Goal: Communication & Community: Answer question/provide support

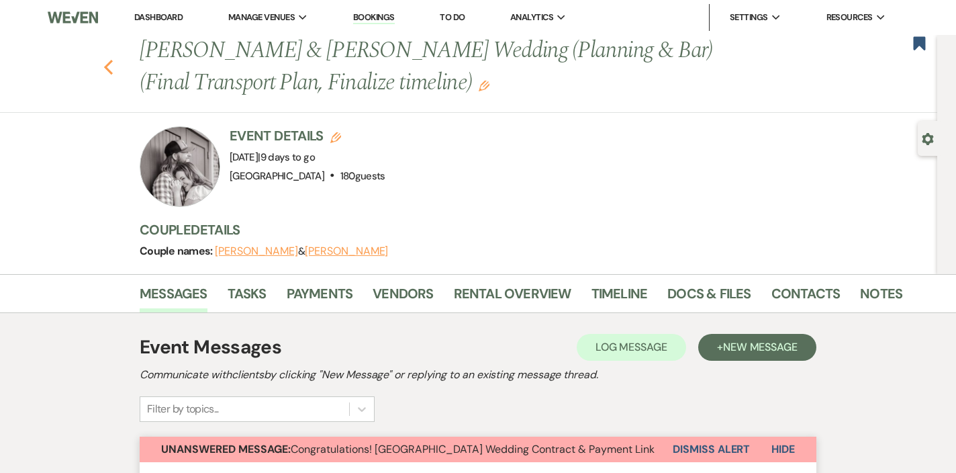
click at [107, 66] on use "button" at bounding box center [108, 67] width 9 height 15
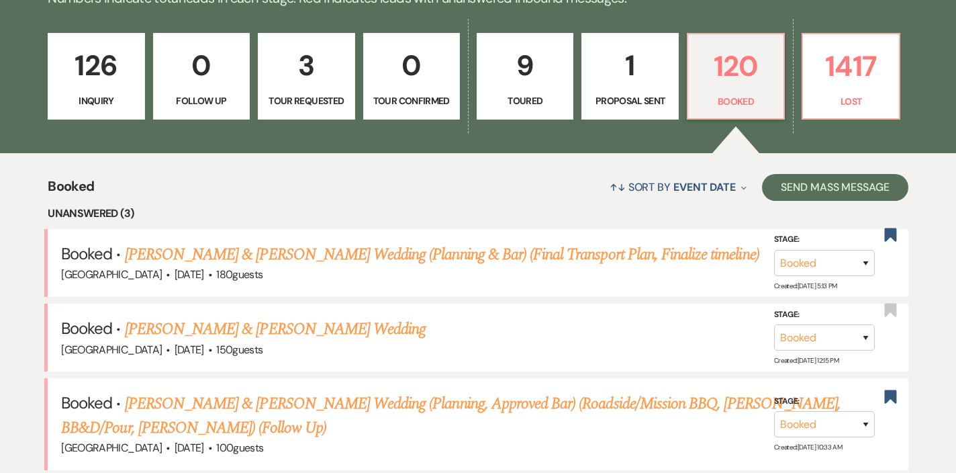
scroll to position [259, 0]
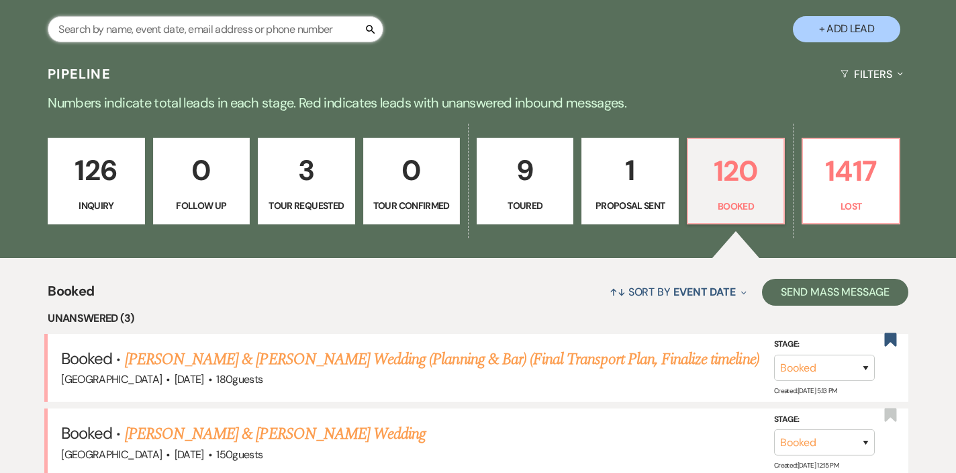
click at [212, 29] on input "text" at bounding box center [216, 29] width 336 height 26
type input "[PERSON_NAME]"
select select "8"
select select "5"
select select "8"
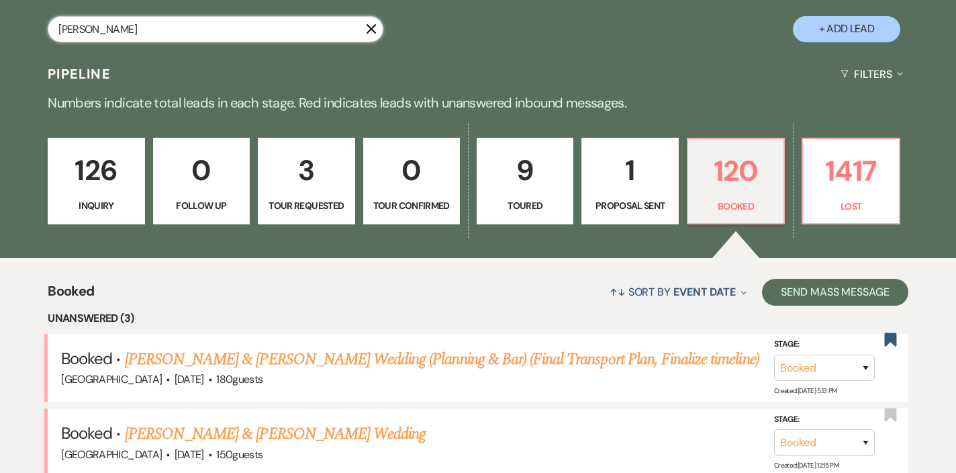
select select "5"
select select "8"
select select "5"
select select "8"
select select "5"
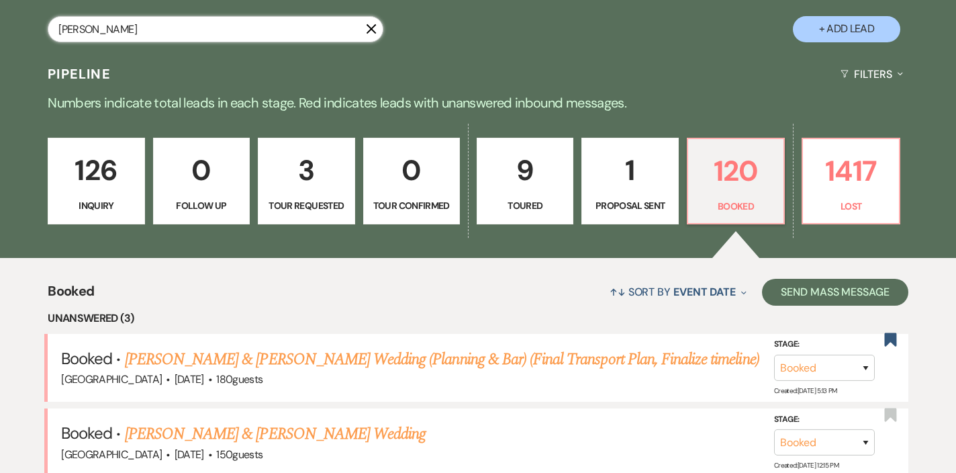
select select "8"
select select "5"
select select "8"
select select "5"
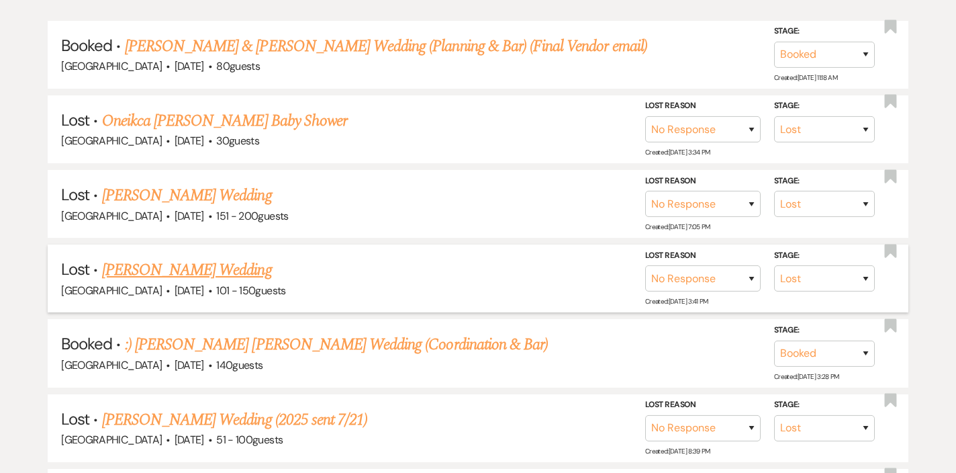
scroll to position [350, 0]
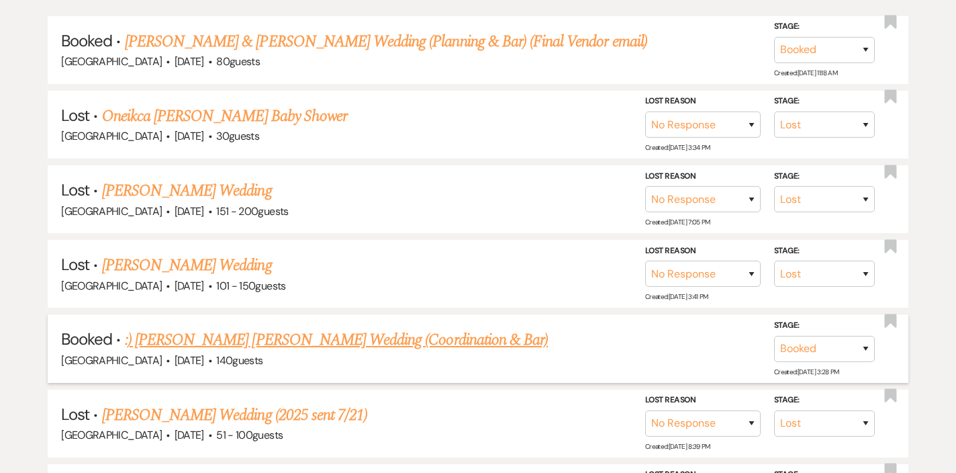
click at [246, 337] on link ":) [PERSON_NAME] [PERSON_NAME] Wedding (Coordination & Bar)" at bounding box center [336, 340] width 423 height 24
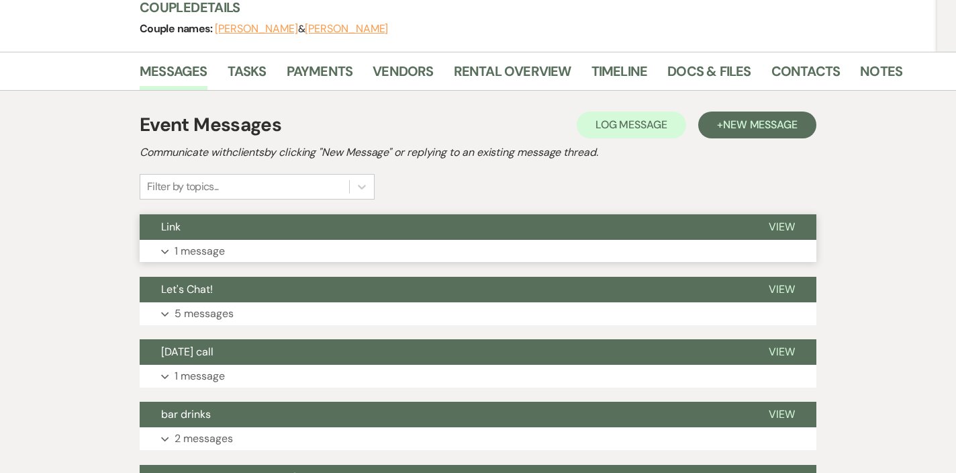
scroll to position [221, 0]
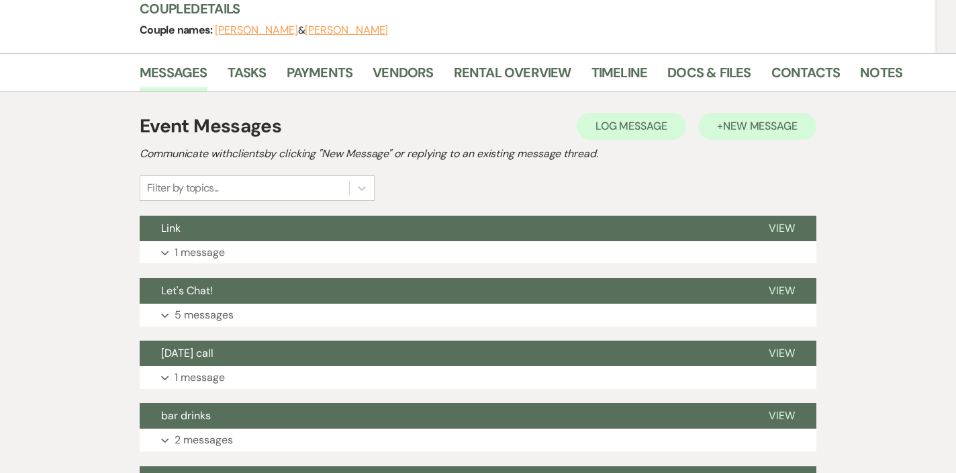
click at [732, 113] on button "+ New Message" at bounding box center [757, 126] width 118 height 27
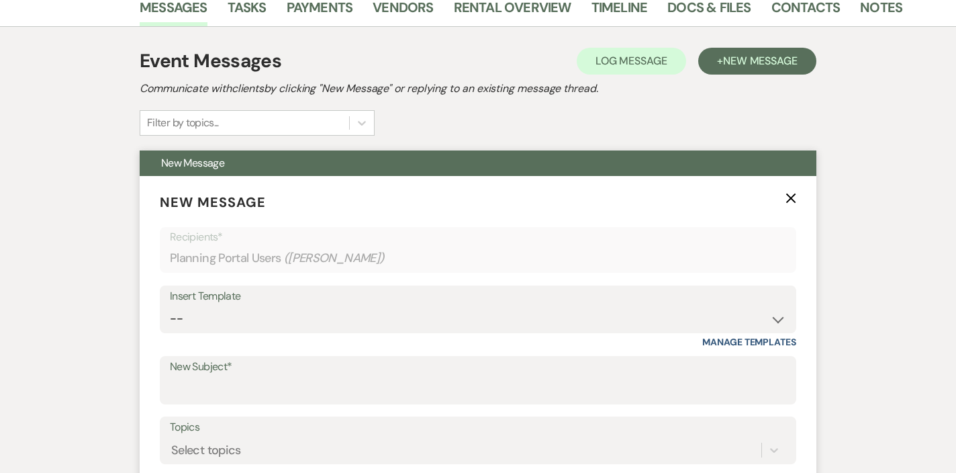
scroll to position [328, 0]
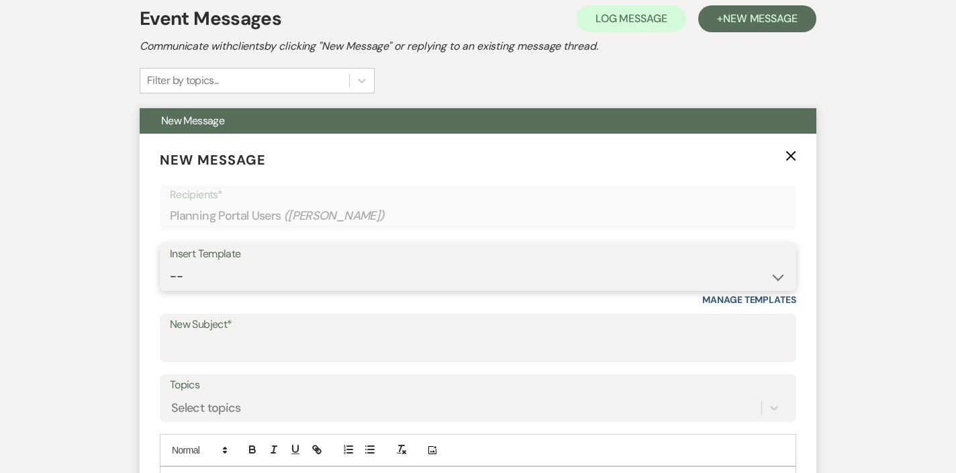
select select "2095"
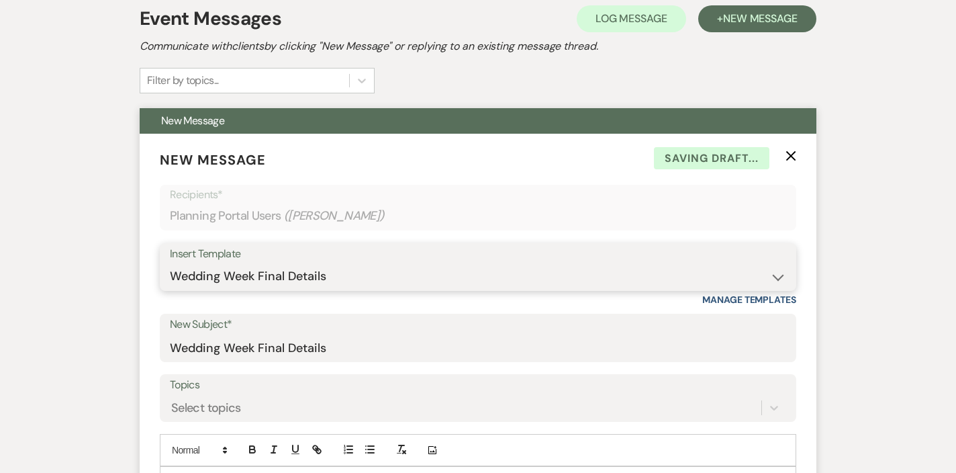
type input "Wedding Week Final Details"
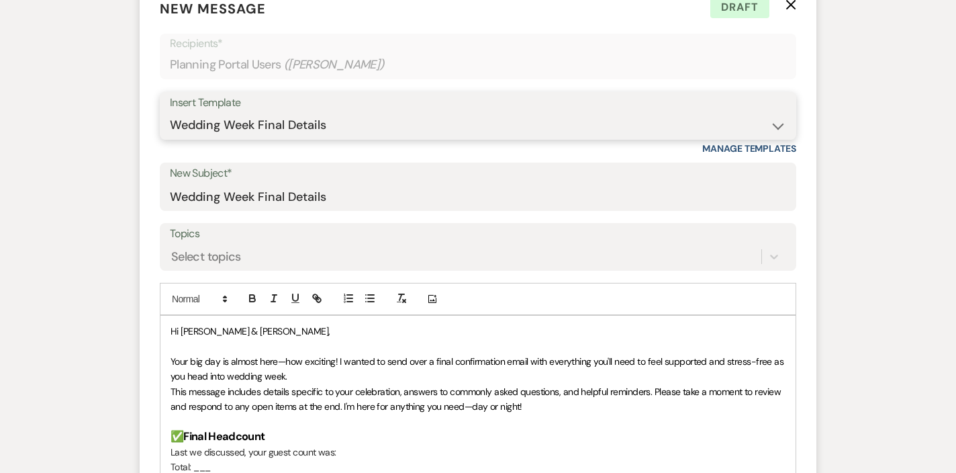
scroll to position [482, 0]
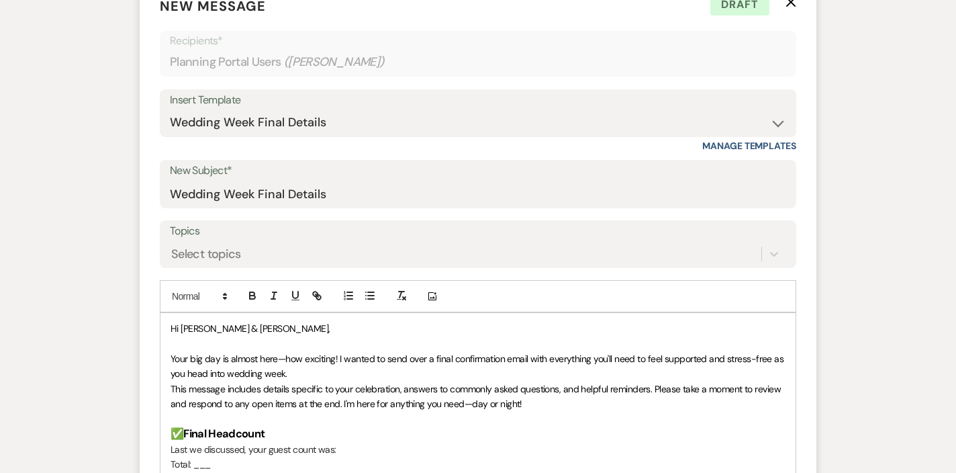
click at [252, 322] on span "Hi [PERSON_NAME] & [PERSON_NAME]," at bounding box center [251, 328] width 160 height 12
drag, startPoint x: 224, startPoint y: 293, endPoint x: 182, endPoint y: 290, distance: 41.7
click at [182, 322] on span "Hi [PERSON_NAME] & [PERSON_NAME] & [PERSON_NAME]," at bounding box center [290, 328] width 239 height 12
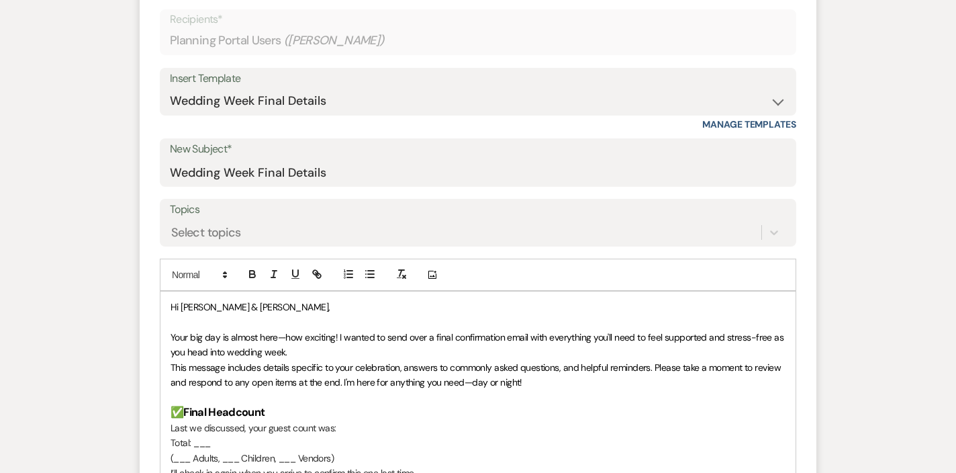
scroll to position [507, 0]
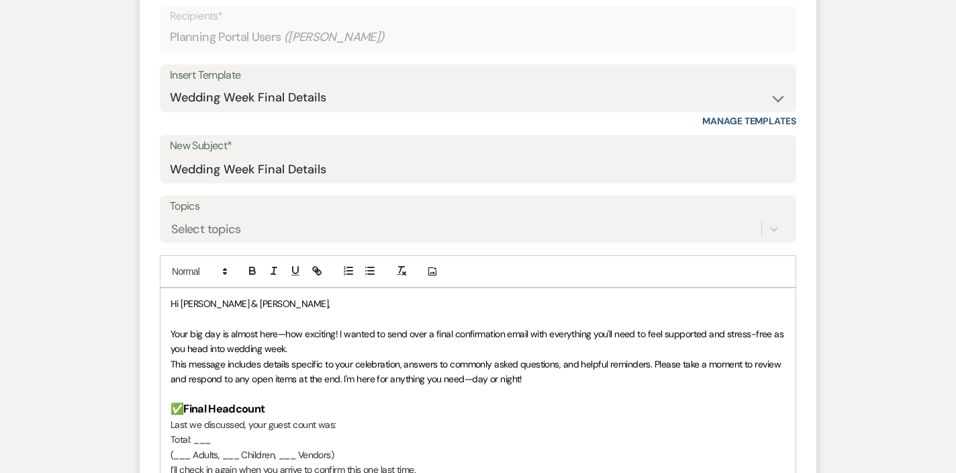
click at [273, 328] on span "Your big day is almost here—how exciting! I wanted to send over a final confirm…" at bounding box center [479, 341] width 616 height 27
click at [226, 328] on span "Your big day is almost here—how exciting! I wanted to send over a final confirm…" at bounding box center [479, 341] width 616 height 27
click at [291, 328] on span "Your big day is almost here—how exciting! I wanted to send over a final confirm…" at bounding box center [479, 341] width 616 height 27
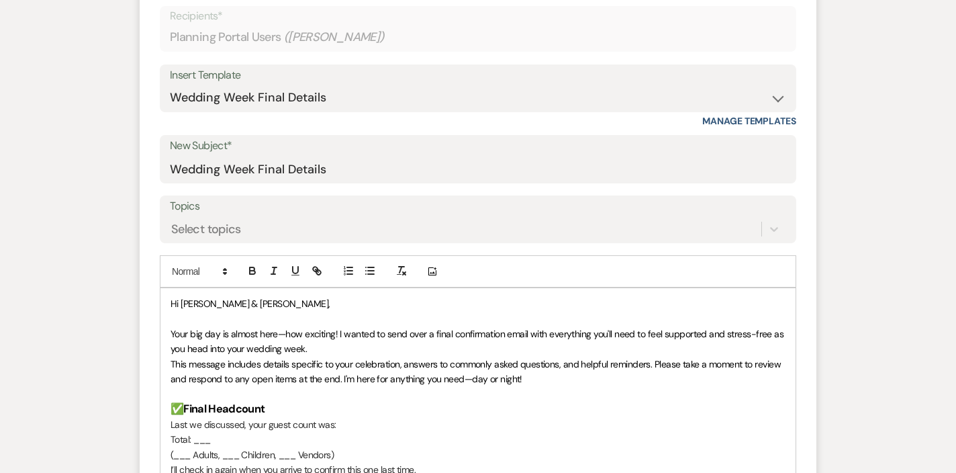
click at [291, 328] on span "Your big day is almost here—how exciting! I wanted to send over a final confirm…" at bounding box center [479, 341] width 616 height 27
click at [203, 432] on p "Total: ___" at bounding box center [478, 439] width 615 height 15
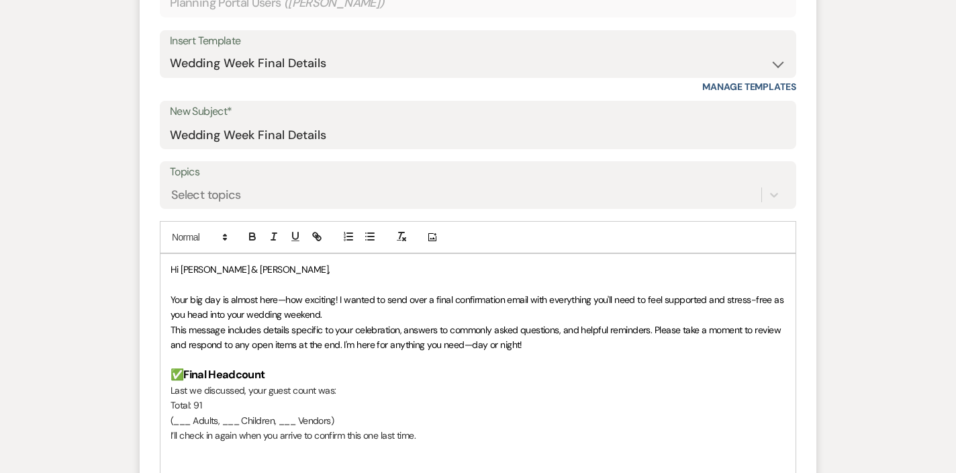
scroll to position [562, 0]
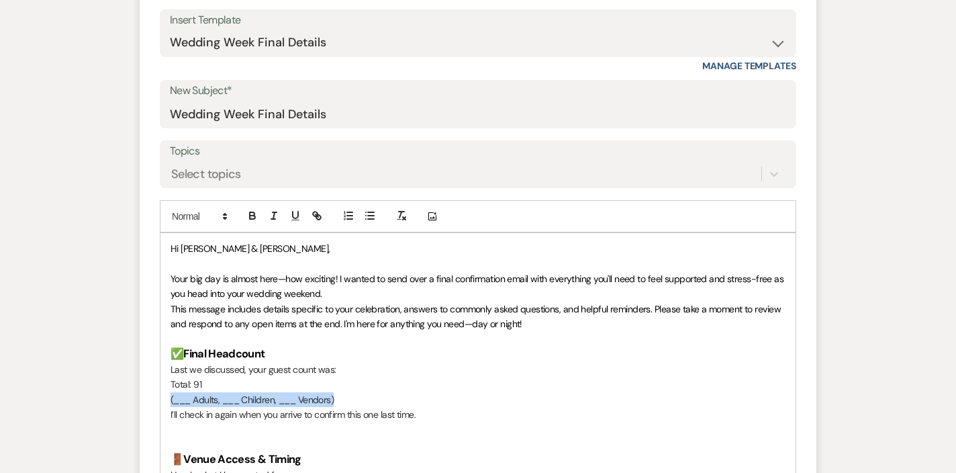
drag, startPoint x: 371, startPoint y: 361, endPoint x: 161, endPoint y: 358, distance: 210.2
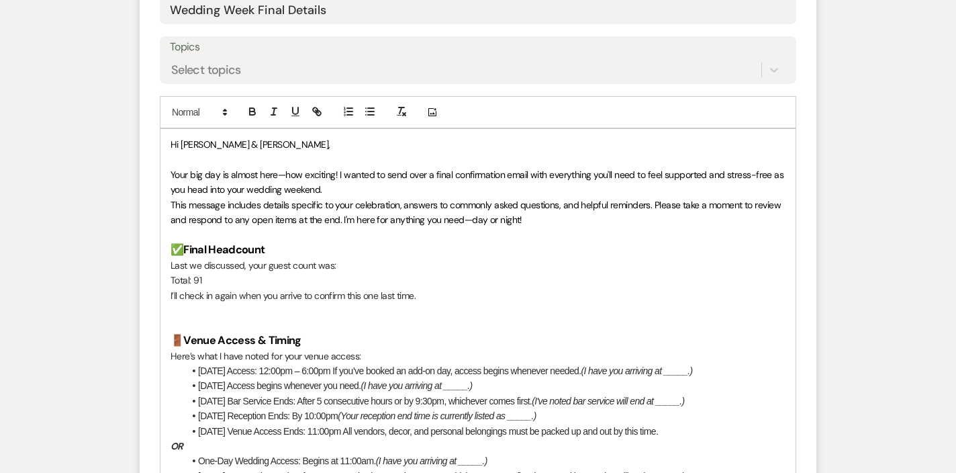
scroll to position [674, 0]
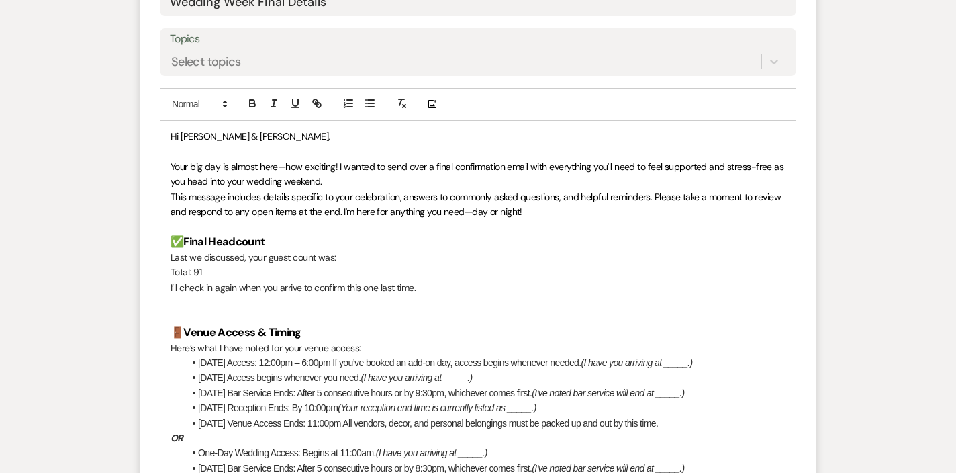
drag, startPoint x: 588, startPoint y: 324, endPoint x: 330, endPoint y: 322, distance: 257.9
click at [330, 355] on li "[DATE] Access: 12:00pm – 6:00pm If you’ve booked an add-on day, access begins w…" at bounding box center [485, 362] width 602 height 15
click at [426, 357] on em "(I have you arriving at _____.)" at bounding box center [387, 362] width 111 height 11
click at [467, 372] on em "(I have you arriving at _____.)" at bounding box center [416, 377] width 111 height 11
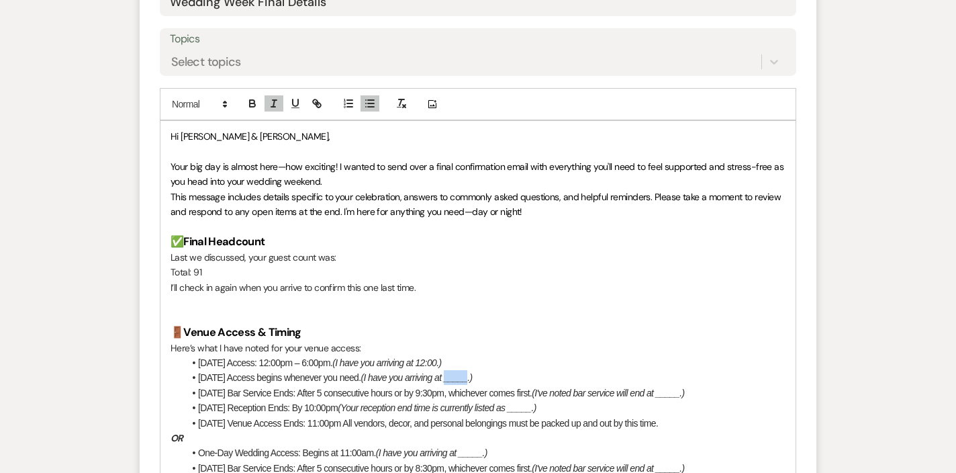
click at [467, 372] on em "(I have you arriving at _____.)" at bounding box center [416, 377] width 111 height 11
click at [683, 387] on em "(I've noted bar service will end at _____.)" at bounding box center [608, 392] width 152 height 11
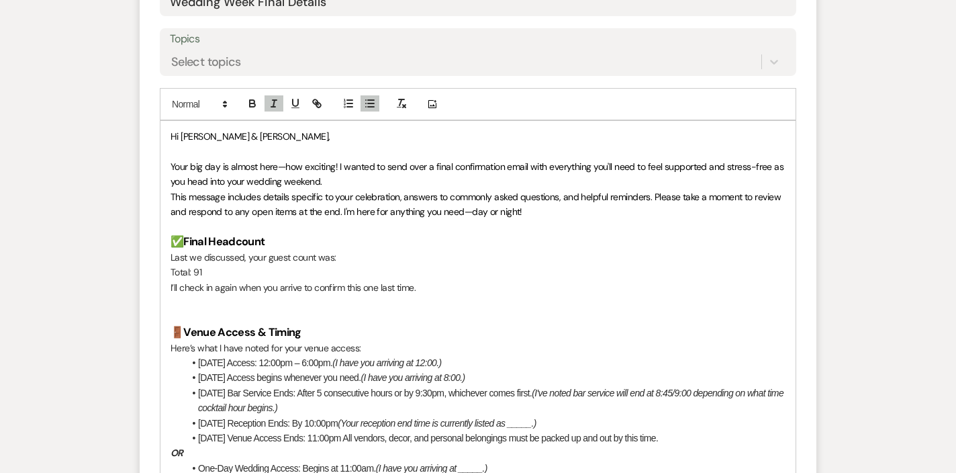
click at [527, 418] on em "(Your reception end time is currently listed as _____.)" at bounding box center [437, 423] width 199 height 11
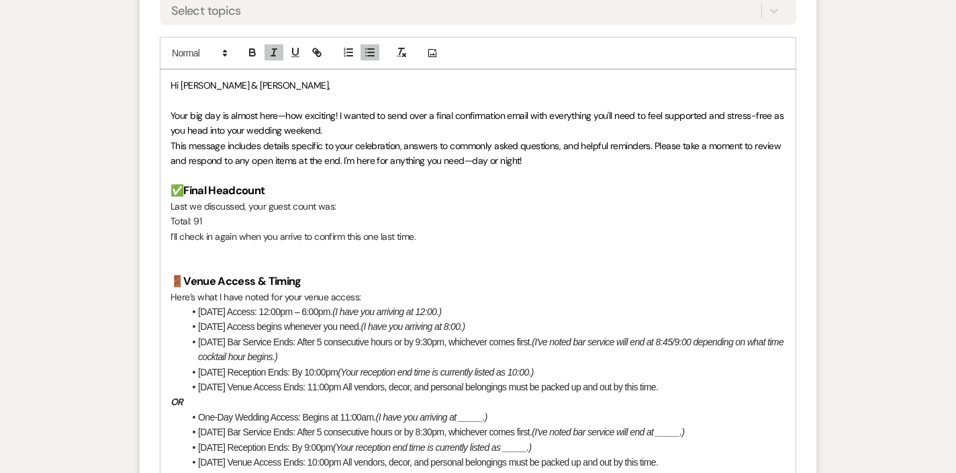
scroll to position [737, 0]
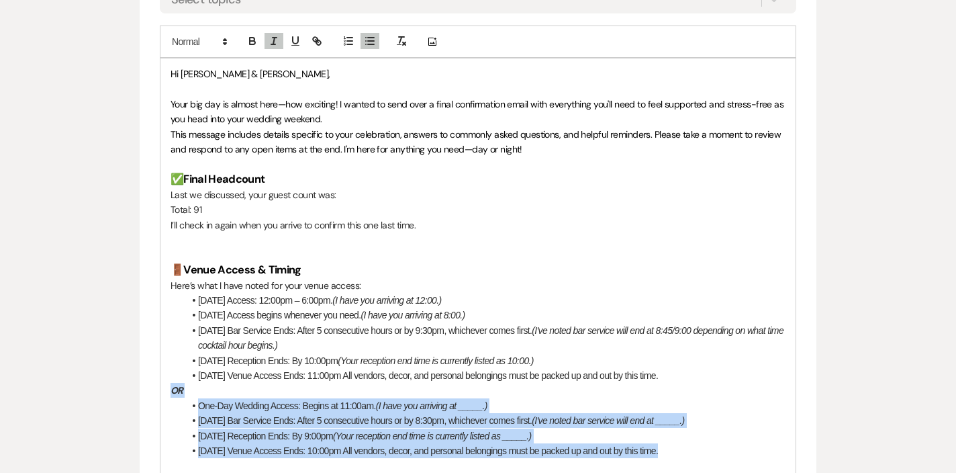
drag, startPoint x: 670, startPoint y: 410, endPoint x: 38, endPoint y: 348, distance: 635.7
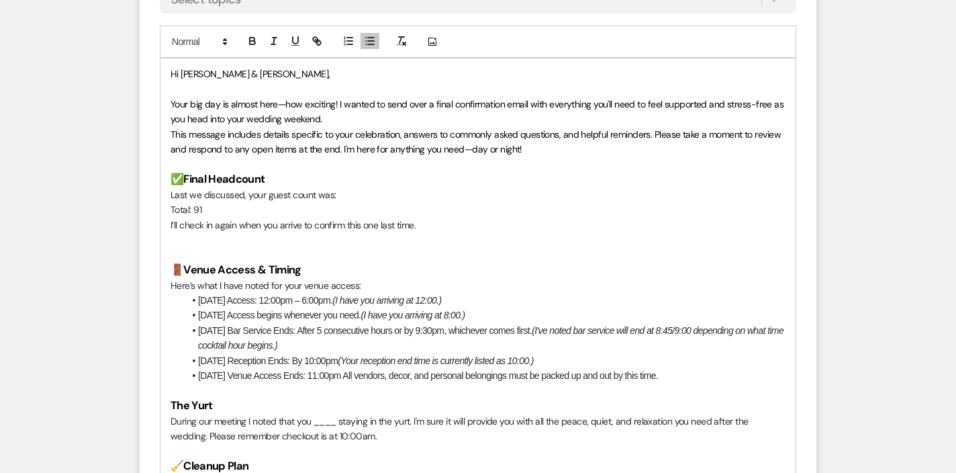
click at [306, 414] on p "During our meeting I noted that you ____ staying in the yurt. I'm sure it will …" at bounding box center [478, 429] width 615 height 30
click at [344, 414] on p "During our meeting I noted that [PERSON_NAME] staying in the yurt. I'm sure it …" at bounding box center [478, 429] width 615 height 30
click at [437, 414] on p "During our meeting I noted that [PERSON_NAME] might be staying in the yurt. I'm…" at bounding box center [478, 429] width 615 height 30
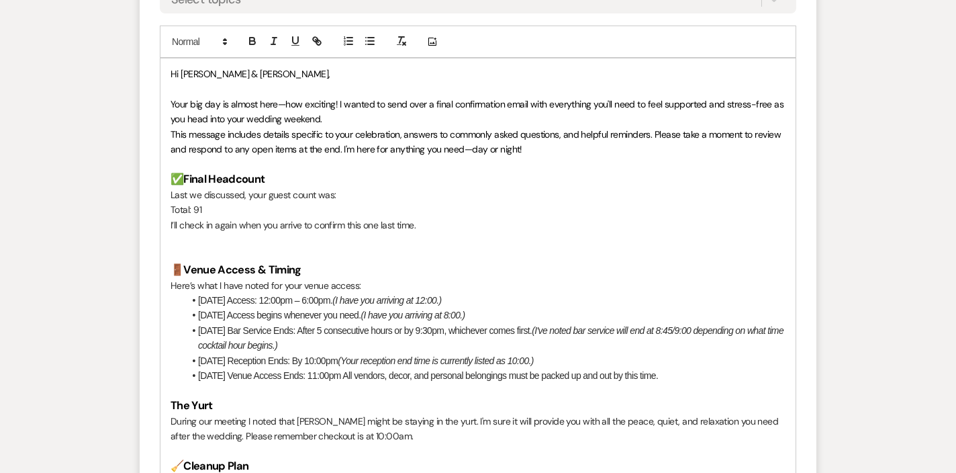
click at [439, 414] on p "During our meeting I noted that [PERSON_NAME] might be staying in the yurt. I'm…" at bounding box center [478, 429] width 615 height 30
drag, startPoint x: 279, startPoint y: 396, endPoint x: 205, endPoint y: 396, distance: 73.2
click at [205, 414] on p "During our meeting I noted that [PERSON_NAME] might be staying in the yurt [DAT…" at bounding box center [478, 429] width 615 height 30
click at [226, 414] on p "During our meeting I noted that [PERSON_NAME] might be staying in the yurt [DAT…" at bounding box center [478, 429] width 615 height 30
drag, startPoint x: 227, startPoint y: 396, endPoint x: 170, endPoint y: 394, distance: 57.1
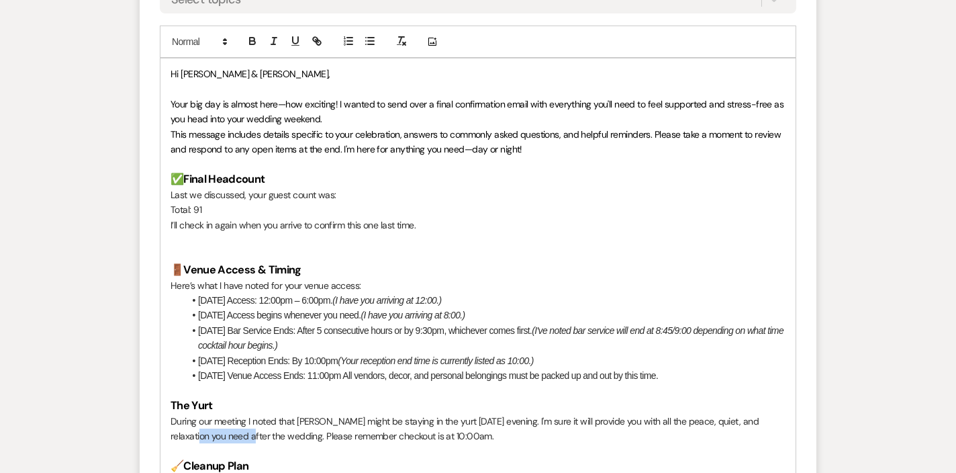
click at [225, 414] on p "During our meeting I noted that [PERSON_NAME] might be staying in the yurt [DAT…" at bounding box center [478, 429] width 615 height 30
click at [227, 414] on p "During our meeting I noted that [PERSON_NAME] might be staying in the yurt [DAT…" at bounding box center [478, 429] width 615 height 30
click at [288, 414] on p "During our meeting I noted that [PERSON_NAME] might be staying in the yurt [DAT…" at bounding box center [478, 429] width 615 height 30
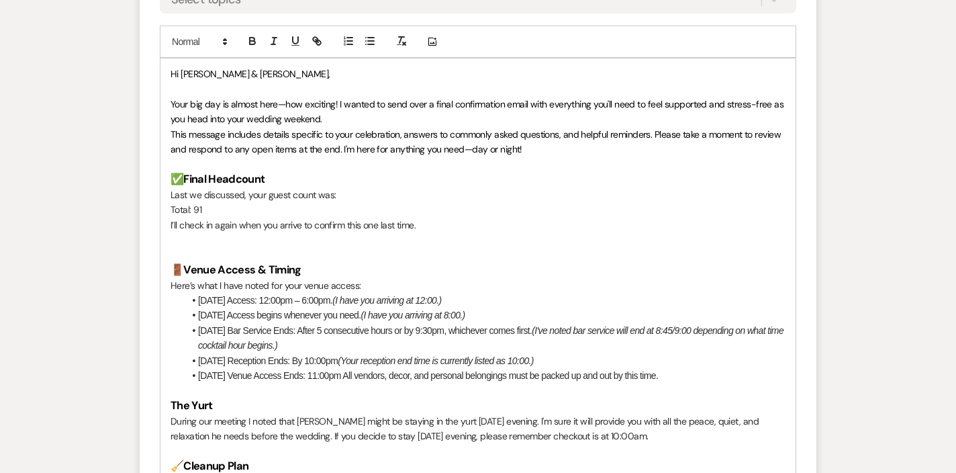
scroll to position [809, 0]
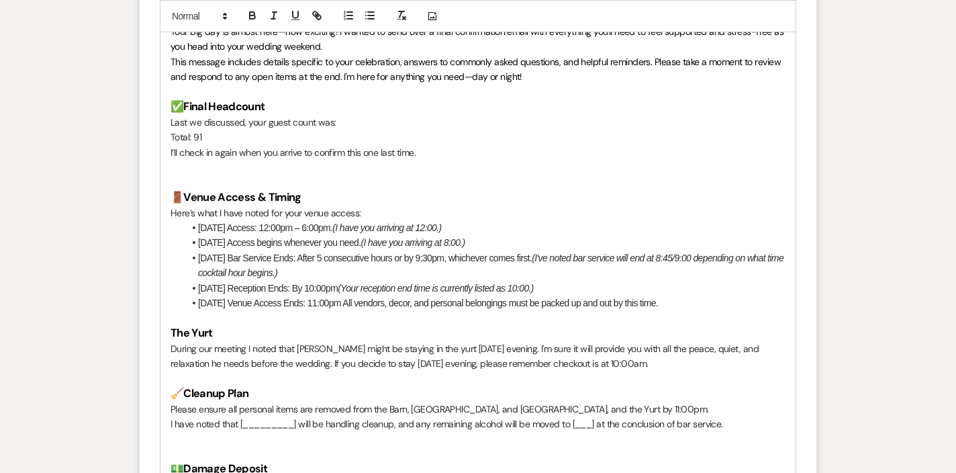
click at [599, 341] on p "During our meeting I noted that [PERSON_NAME] might be staying in the yurt [DAT…" at bounding box center [478, 356] width 615 height 30
click at [273, 416] on p "I have noted that [_________] will be handling cleanup, and any remaining alcoh…" at bounding box center [478, 423] width 615 height 15
click at [266, 432] on p at bounding box center [478, 439] width 615 height 15
drag, startPoint x: 299, startPoint y: 381, endPoint x: 240, endPoint y: 381, distance: 58.4
click at [240, 416] on p "I have noted that [_________] will be handling cleanup, and any remaining alcoh…" at bounding box center [478, 423] width 615 height 15
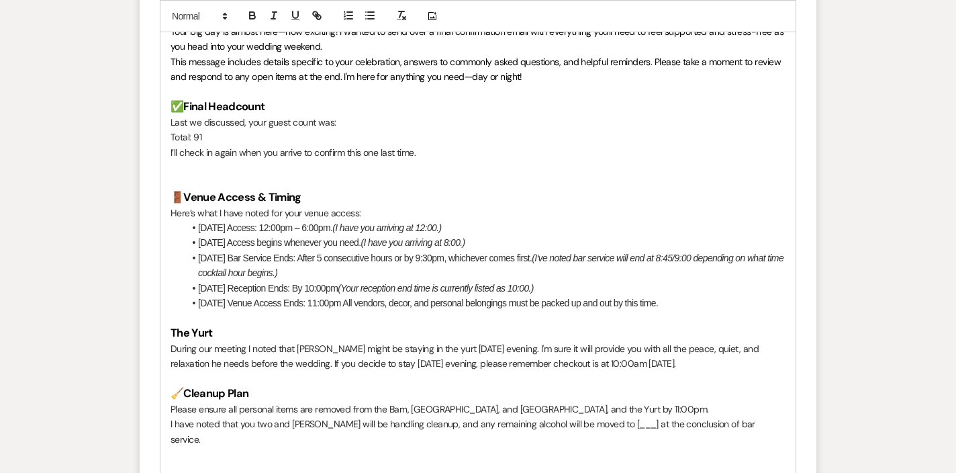
click at [602, 416] on p "I have noted that you two and [PERSON_NAME] will be handling cleanup, and any r…" at bounding box center [478, 431] width 615 height 30
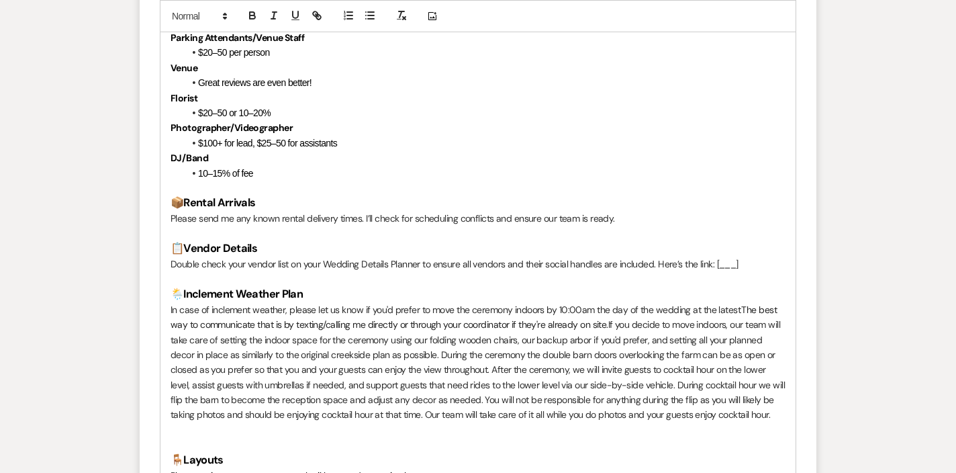
scroll to position [1702, 0]
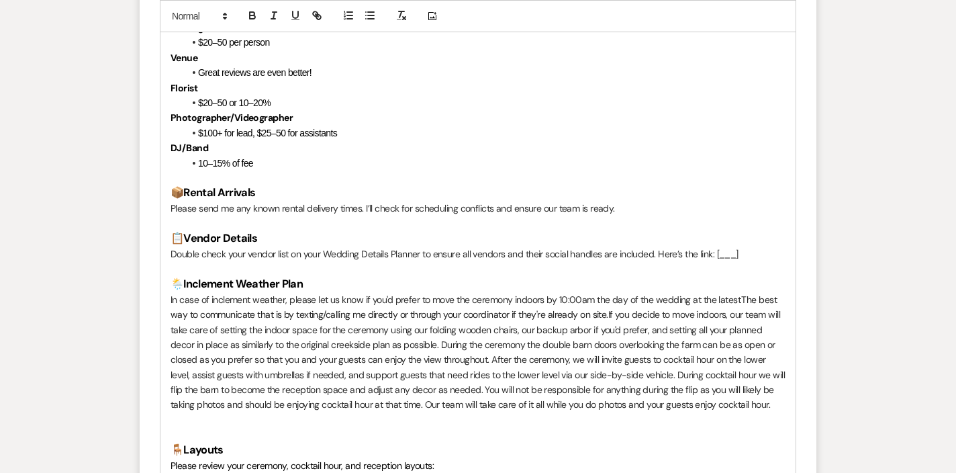
drag, startPoint x: 623, startPoint y: 150, endPoint x: 195, endPoint y: 157, distance: 427.2
click at [195, 201] on p "Please send me any known rental delivery times. I’ll check for scheduling confl…" at bounding box center [478, 208] width 615 height 15
click at [698, 201] on p "Please send me any known rental delivery times. I’ll check for scheduling confl…" at bounding box center [478, 208] width 615 height 15
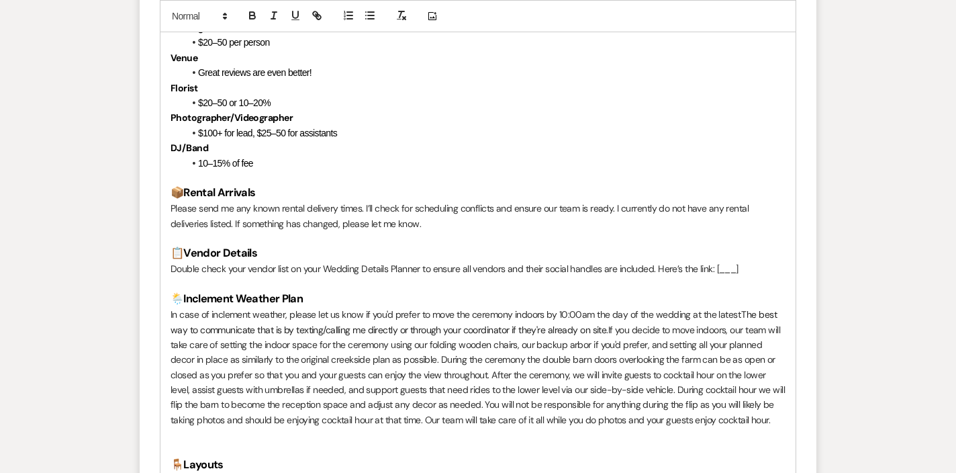
drag, startPoint x: 609, startPoint y: 165, endPoint x: 614, endPoint y: 151, distance: 14.9
click at [614, 201] on p "Please send me any known rental delivery times. I’ll check for scheduling confl…" at bounding box center [478, 216] width 615 height 30
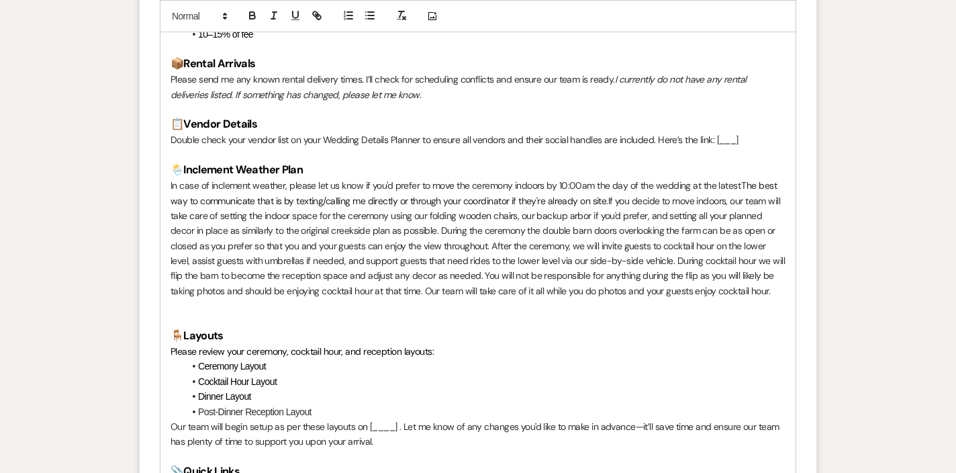
scroll to position [1970, 0]
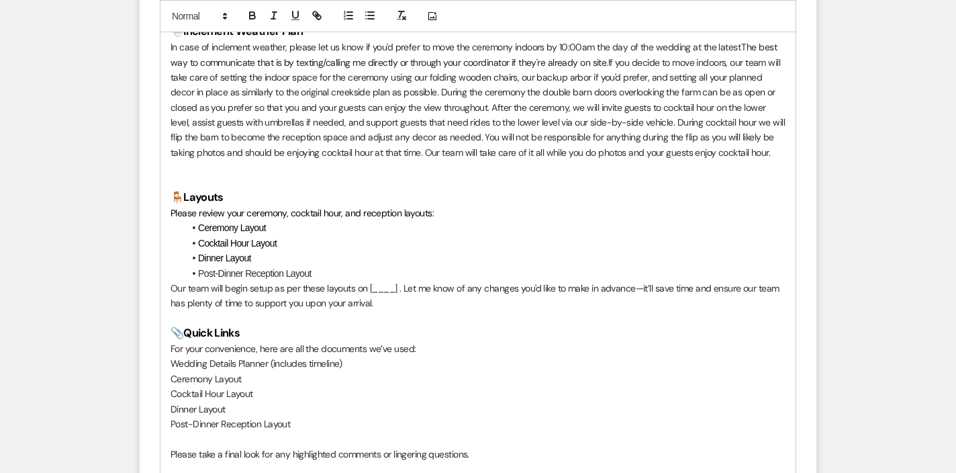
click at [383, 281] on p "Our team will begin setup as per these layouts on [____] . Let me know of any c…" at bounding box center [478, 296] width 615 height 30
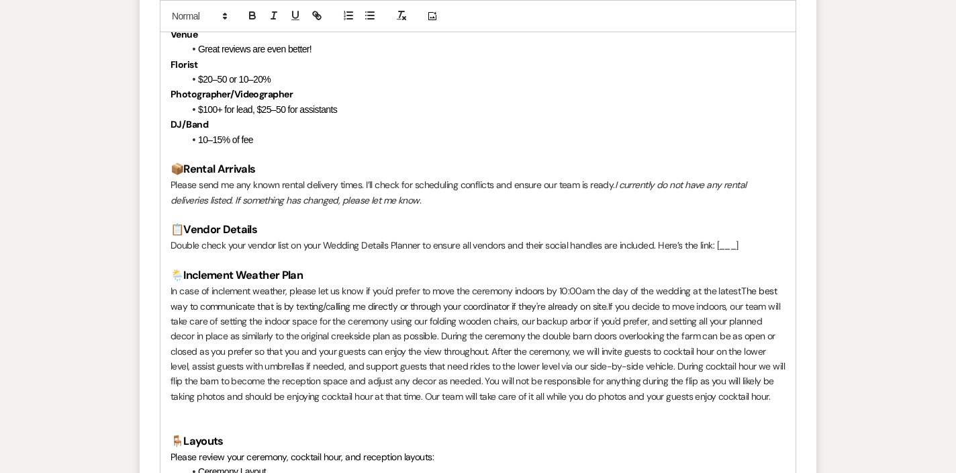
scroll to position [1726, 0]
click at [727, 238] on p "Double check your vendor list on your Wedding Details Planner to ensure all ven…" at bounding box center [478, 245] width 615 height 15
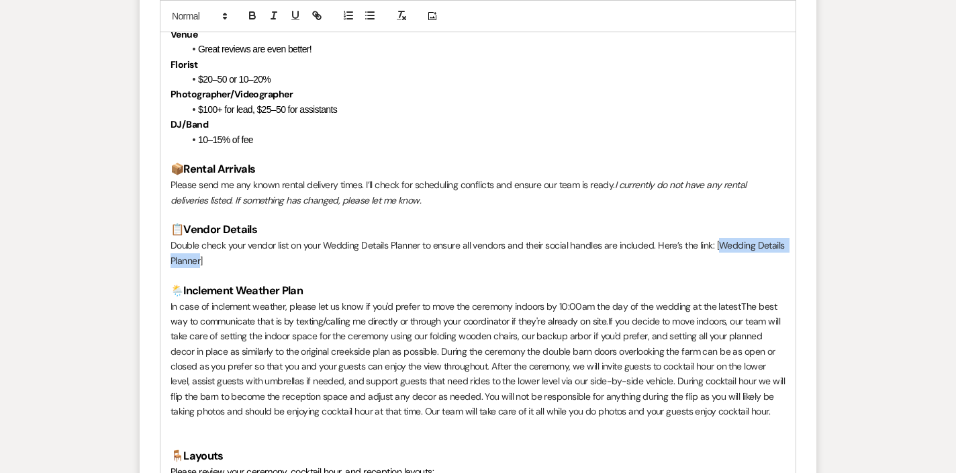
drag, startPoint x: 200, startPoint y: 203, endPoint x: 717, endPoint y: 181, distance: 516.9
click at [717, 238] on p "Double check your vendor list on your Wedding Details Planner to ensure all ven…" at bounding box center [478, 253] width 615 height 30
paste input "[URL][DOMAIN_NAME]"
type input "[URL][DOMAIN_NAME]"
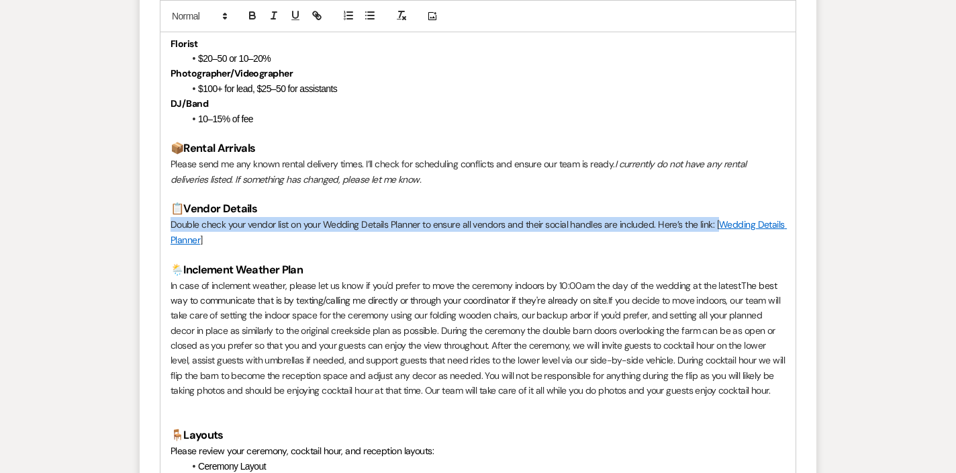
scroll to position [1756, 0]
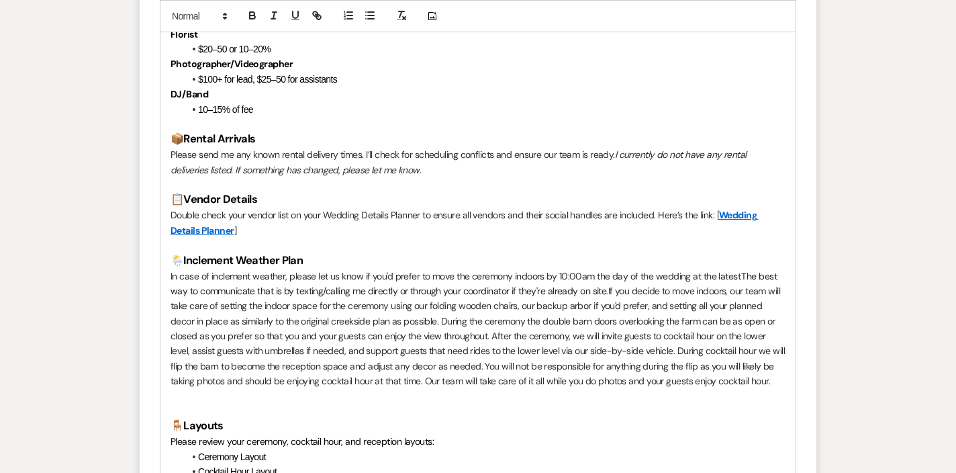
click at [702, 269] on p "In case of inclement weather, please let us know if you'd prefer to move the ce…" at bounding box center [478, 329] width 615 height 120
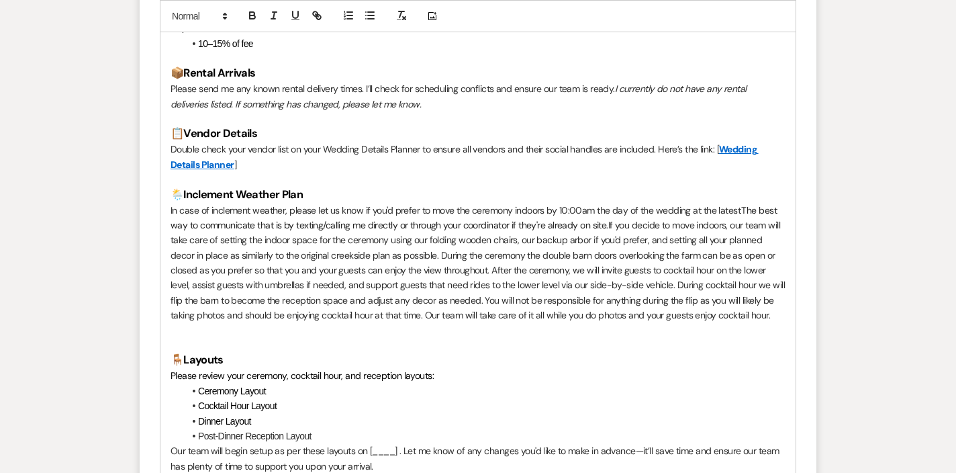
scroll to position [1800, 0]
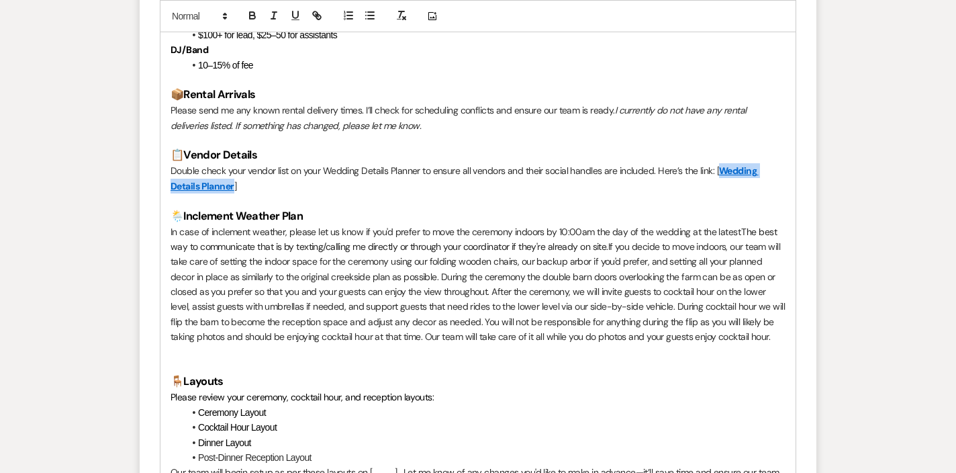
drag, startPoint x: 235, startPoint y: 133, endPoint x: 719, endPoint y: 111, distance: 484.7
click at [719, 163] on p "Double check your vendor list on your Wedding Details Planner to ensure all ven…" at bounding box center [478, 178] width 615 height 30
copy p "Double check your vendor list on your Wedding Details Planner to ensure all ven…"
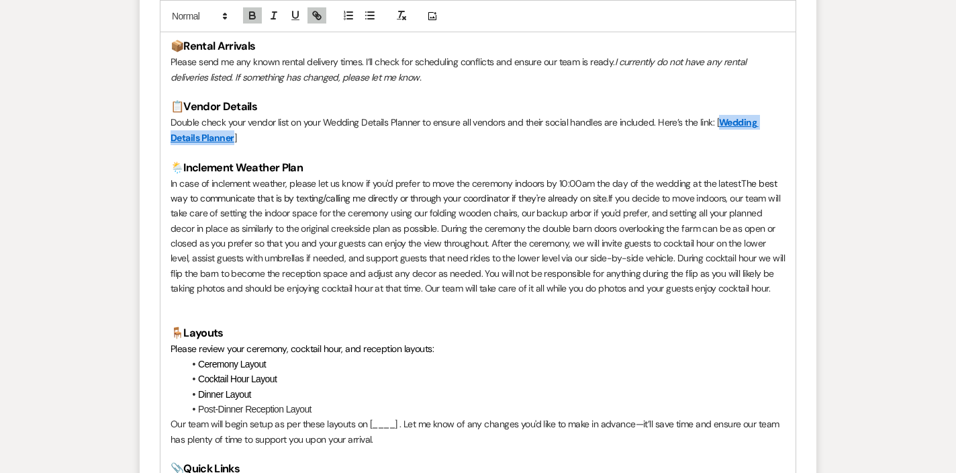
scroll to position [1922, 0]
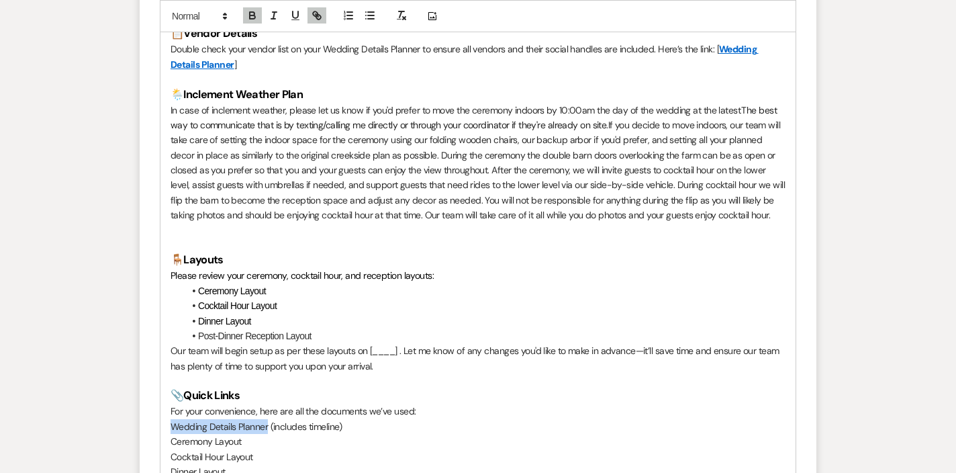
drag, startPoint x: 268, startPoint y: 363, endPoint x: 163, endPoint y: 362, distance: 104.8
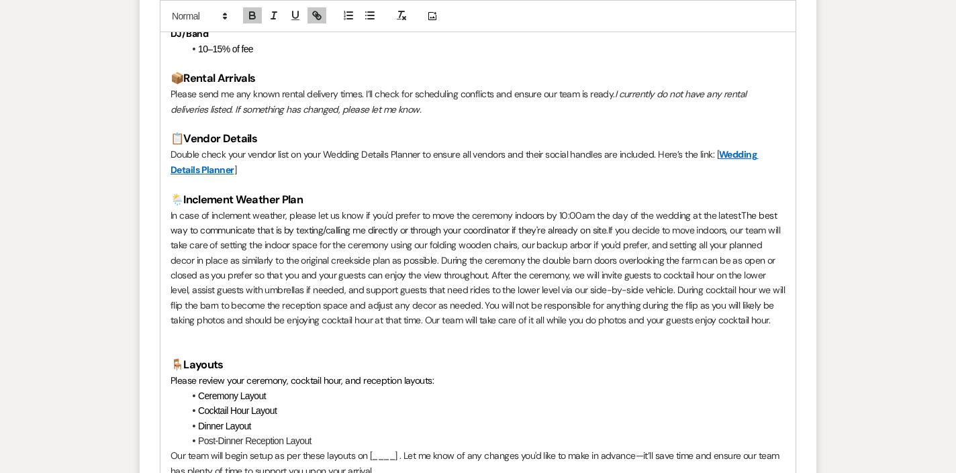
scroll to position [1885, 0]
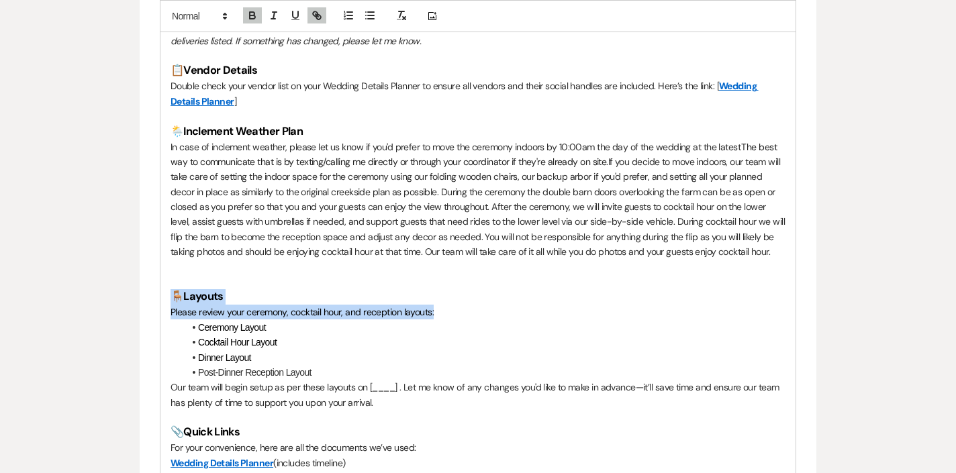
drag, startPoint x: 447, startPoint y: 248, endPoint x: 107, endPoint y: 229, distance: 341.0
click at [107, 229] on div "Event Messages Log Log Message + New Message Communicate with clients by clicki…" at bounding box center [478, 74] width 766 height 3293
copy div "🪑 Layouts Please review your ceremony, cocktail hour, and reception layouts:"
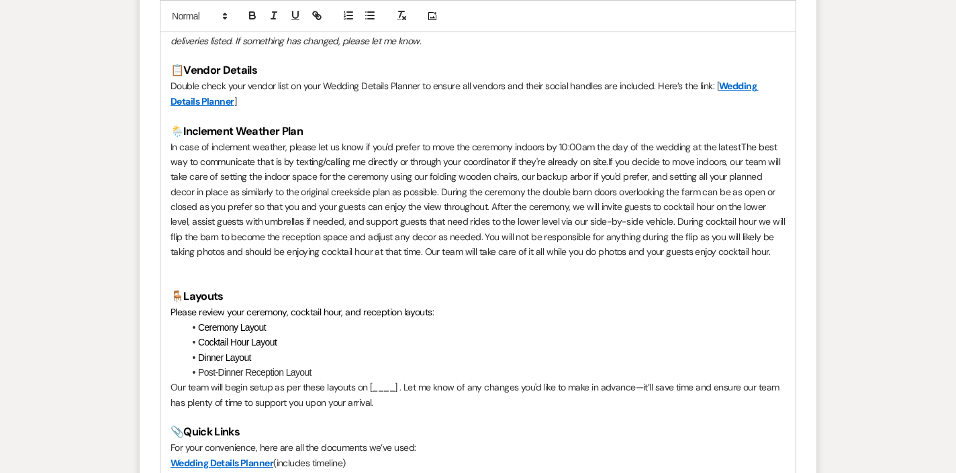
click at [383, 380] on p "Our team will begin setup as per these layouts on [____] . Let me know of any c…" at bounding box center [478, 395] width 615 height 30
click at [412, 380] on p "Our team will begin setup as per these layouts on [[DATE]] . Let me know of any…" at bounding box center [478, 395] width 615 height 30
click at [373, 380] on p "Our team will begin setup as per these layouts on [[DATE] . Let me know of any …" at bounding box center [478, 395] width 615 height 30
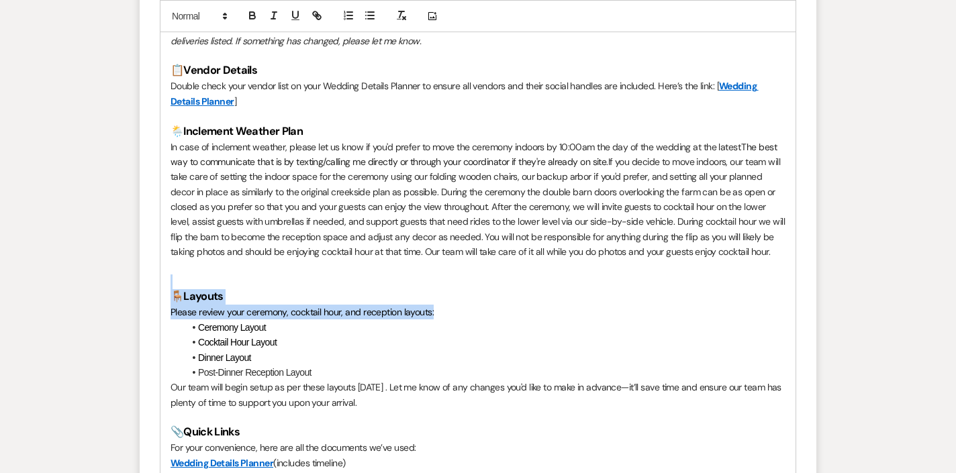
drag, startPoint x: 434, startPoint y: 252, endPoint x: 158, endPoint y: 223, distance: 277.5
copy div "🪑 Layouts Please review your ceremony, cocktail hour, and reception layouts:"
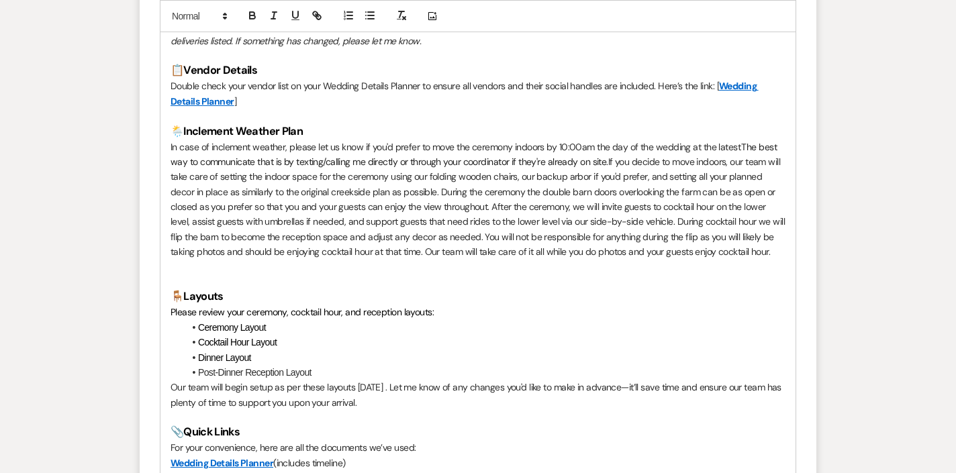
click at [199, 260] on p at bounding box center [478, 267] width 615 height 15
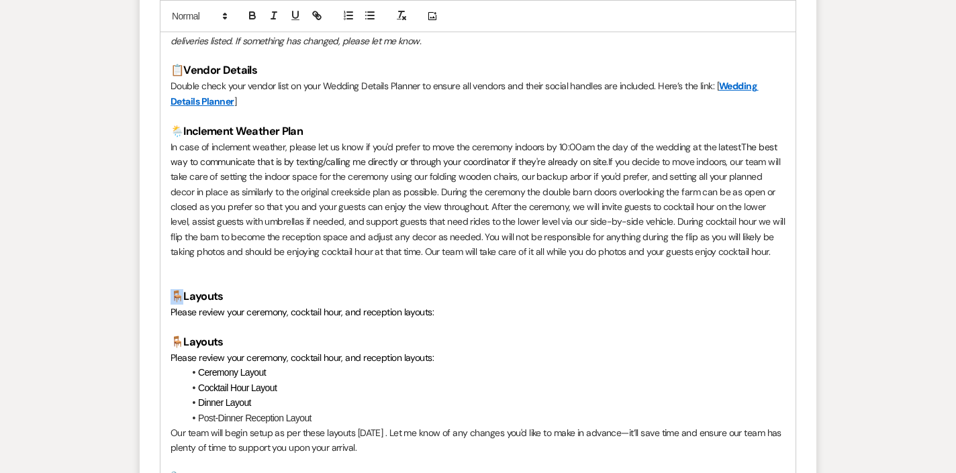
drag, startPoint x: 185, startPoint y: 237, endPoint x: 148, endPoint y: 236, distance: 37.6
click at [185, 289] on strong "Layouts" at bounding box center [193, 296] width 40 height 14
drag, startPoint x: 432, startPoint y: 252, endPoint x: 292, endPoint y: 246, distance: 139.8
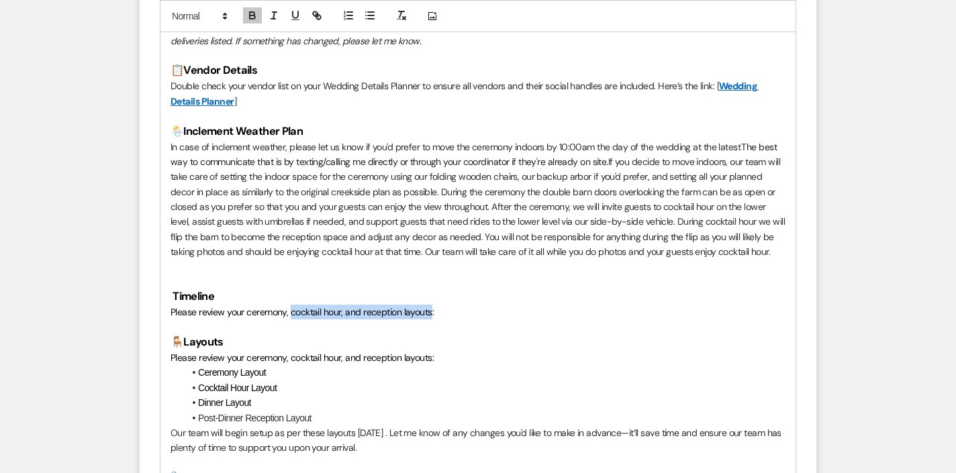
click at [289, 306] on span "Please review your ceremony, cocktail hour, and reception layouts:" at bounding box center [302, 312] width 263 height 12
click at [413, 306] on span "Please review your ceremony, cocktail hour, and reception layouts:" at bounding box center [302, 312] width 263 height 12
drag, startPoint x: 432, startPoint y: 252, endPoint x: 247, endPoint y: 248, distance: 185.4
click at [247, 305] on p "Please review your ceremony, cocktail hour, and reception layouts:" at bounding box center [478, 312] width 615 height 15
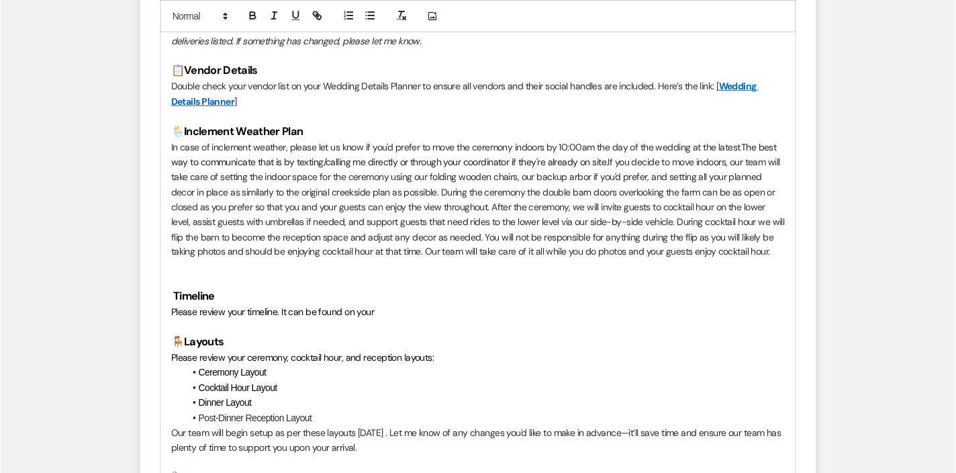
scroll to position [1979, 0]
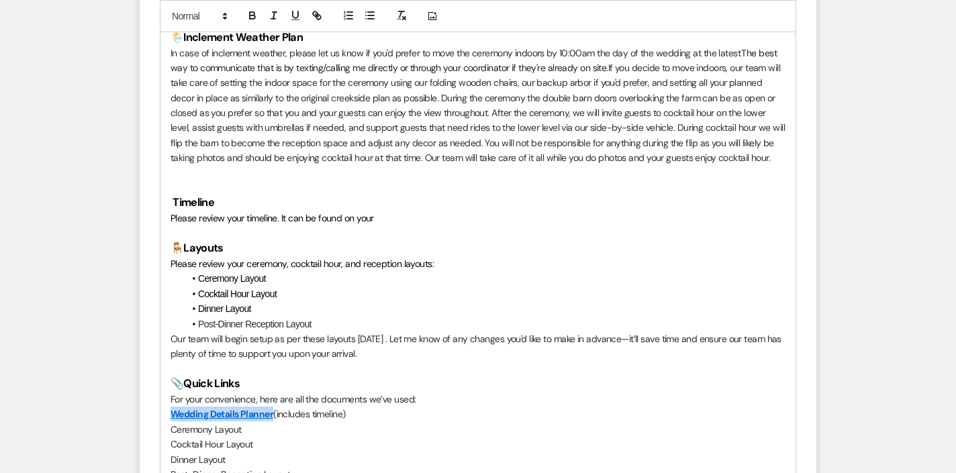
drag, startPoint x: 275, startPoint y: 351, endPoint x: 154, endPoint y: 349, distance: 120.9
copy link "Wedding Details Planner"
click at [416, 211] on p "Please review your timeline. It can be found on your" at bounding box center [478, 218] width 615 height 15
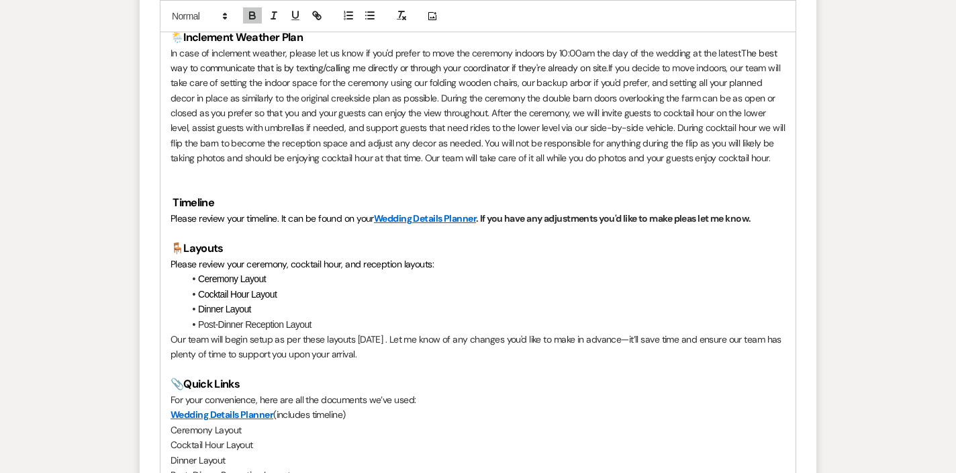
click at [704, 212] on strong "Wedding Details Planner . If you have any adjustments you'd like to make pleas …" at bounding box center [562, 218] width 377 height 12
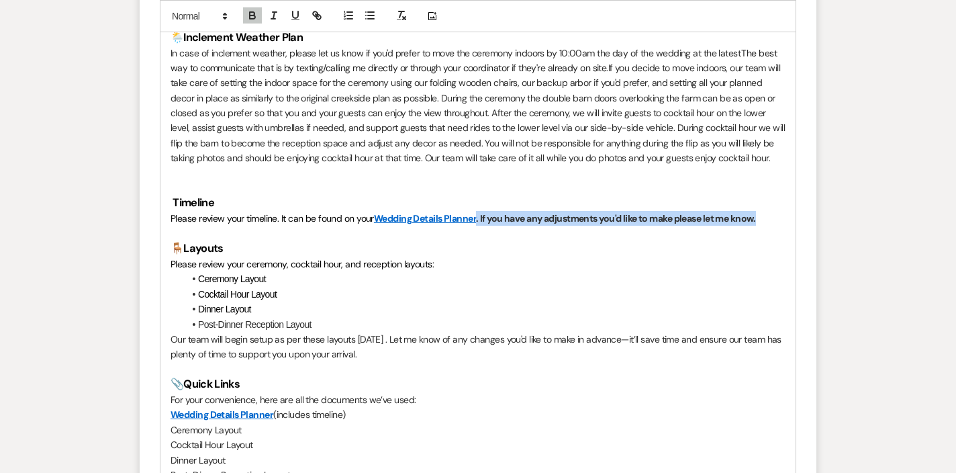
drag, startPoint x: 786, startPoint y: 160, endPoint x: 479, endPoint y: 150, distance: 306.4
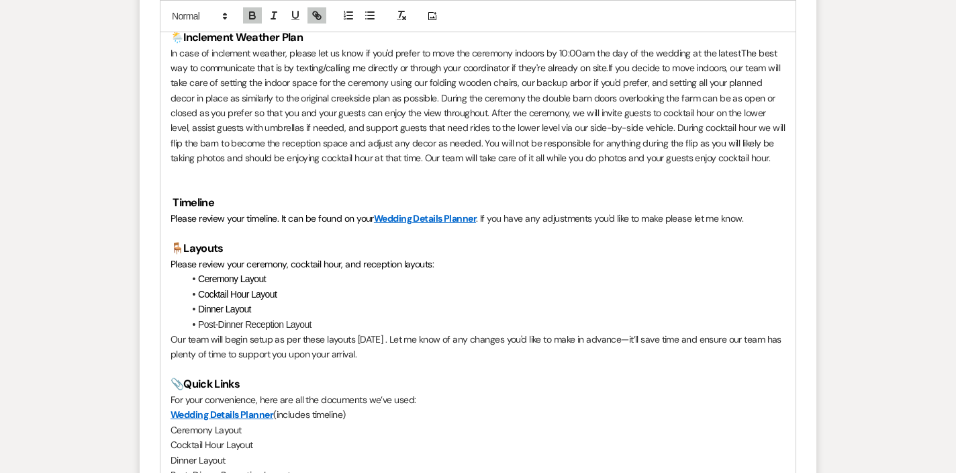
click at [501, 241] on h3 "🪑 Layouts" at bounding box center [478, 248] width 615 height 15
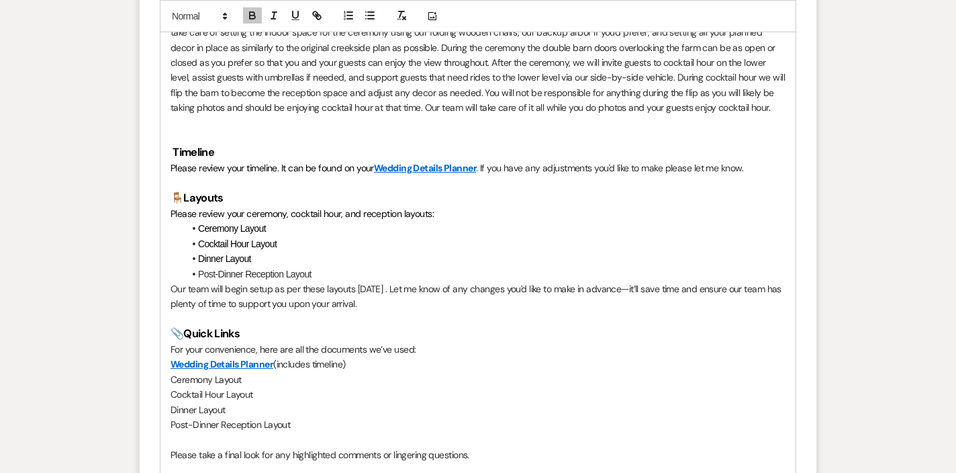
scroll to position [2031, 0]
drag, startPoint x: 336, startPoint y: 207, endPoint x: 161, endPoint y: 204, distance: 176.0
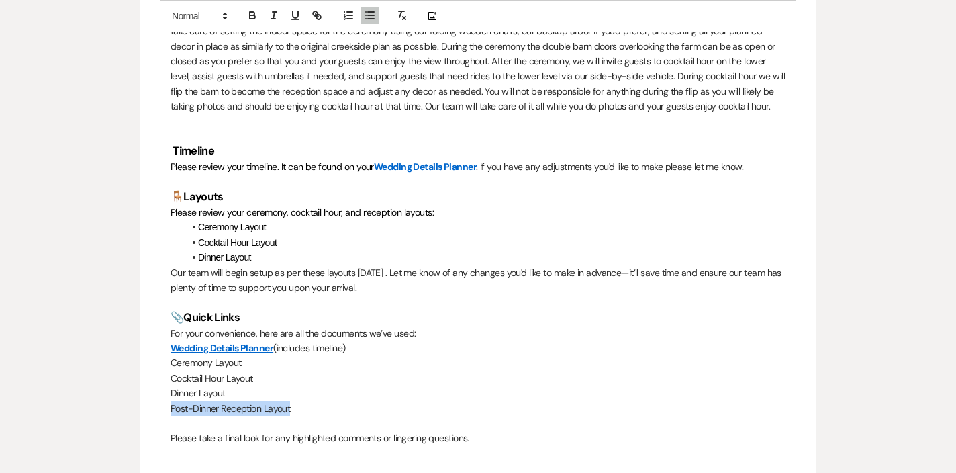
drag, startPoint x: 294, startPoint y: 339, endPoint x: 128, endPoint y: 338, distance: 166.5
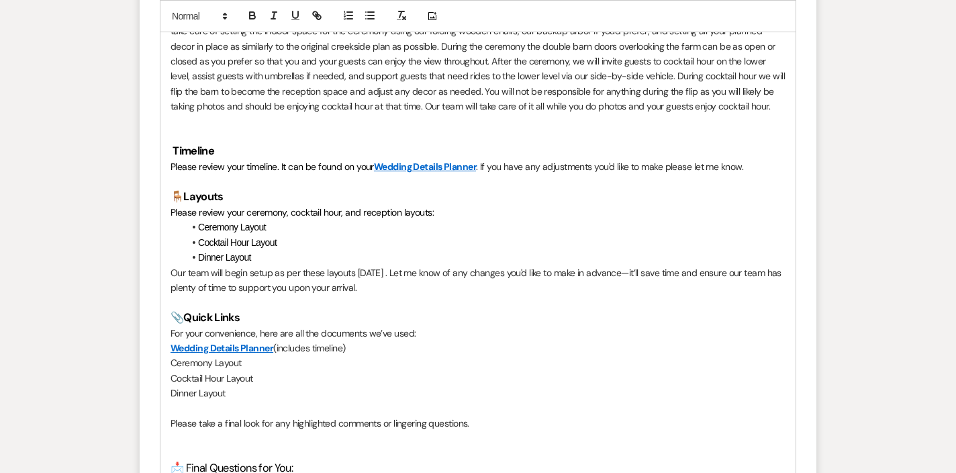
click at [215, 461] on span "📩 Final Questions for You:" at bounding box center [232, 468] width 122 height 14
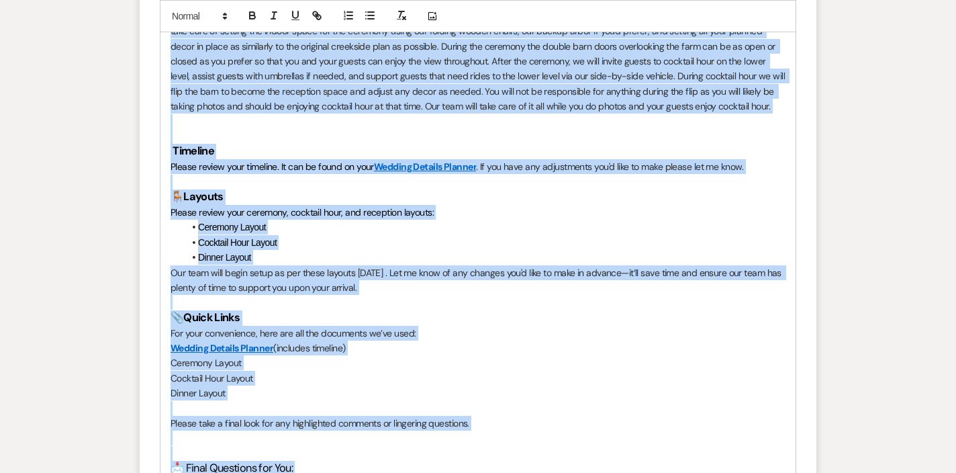
copy div "Lo Ipsumdo & Sitamet, Cons adi eli se doeius temp—inc utlabore! E dolore ma ali…"
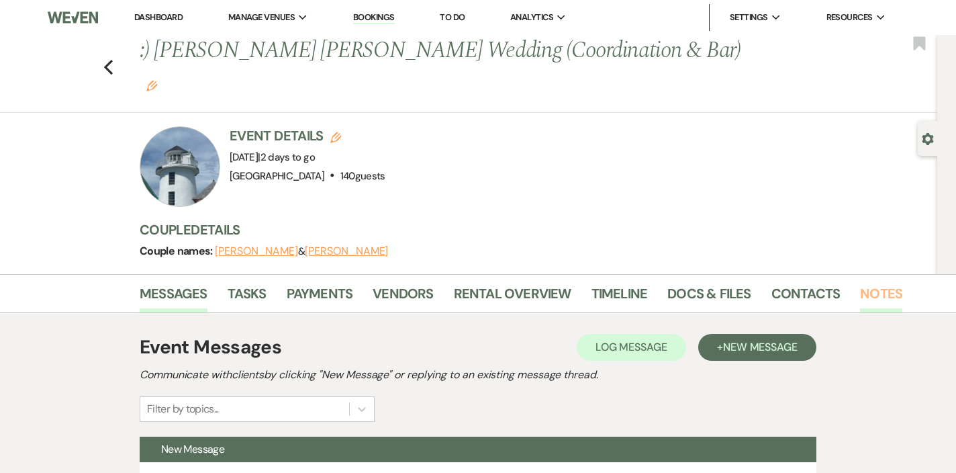
scroll to position [0, 0]
click at [871, 283] on link "Notes" at bounding box center [881, 298] width 42 height 30
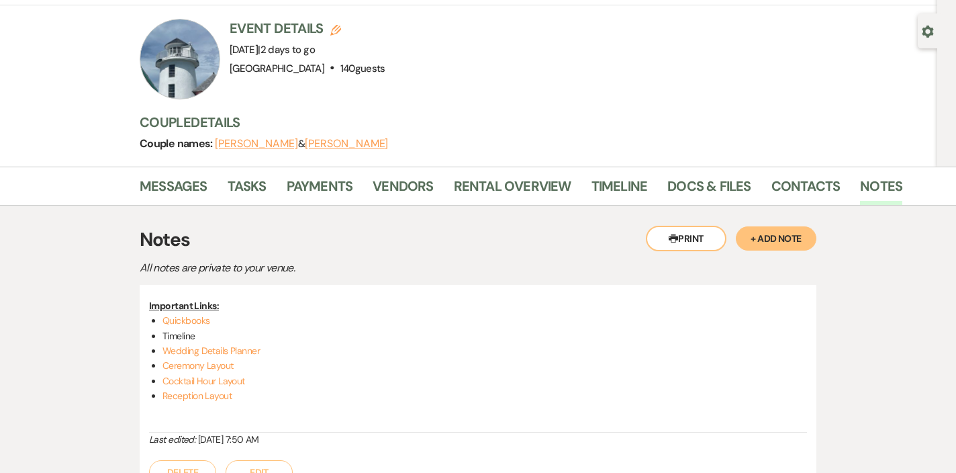
scroll to position [205, 0]
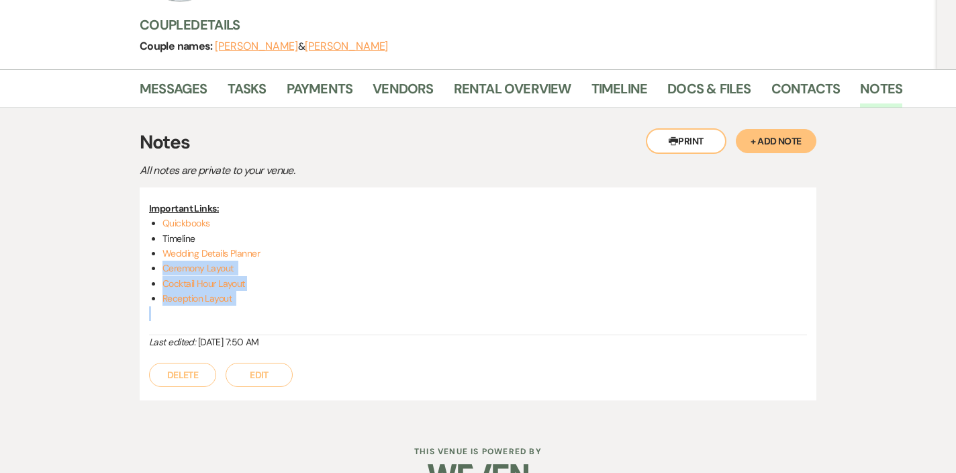
drag, startPoint x: 267, startPoint y: 269, endPoint x: 137, endPoint y: 227, distance: 136.1
click at [137, 227] on div "Printer Print + Add Note Notes All notes are private to your venue. Important L…" at bounding box center [478, 264] width 766 height 312
click at [186, 78] on link "Messages" at bounding box center [174, 93] width 68 height 30
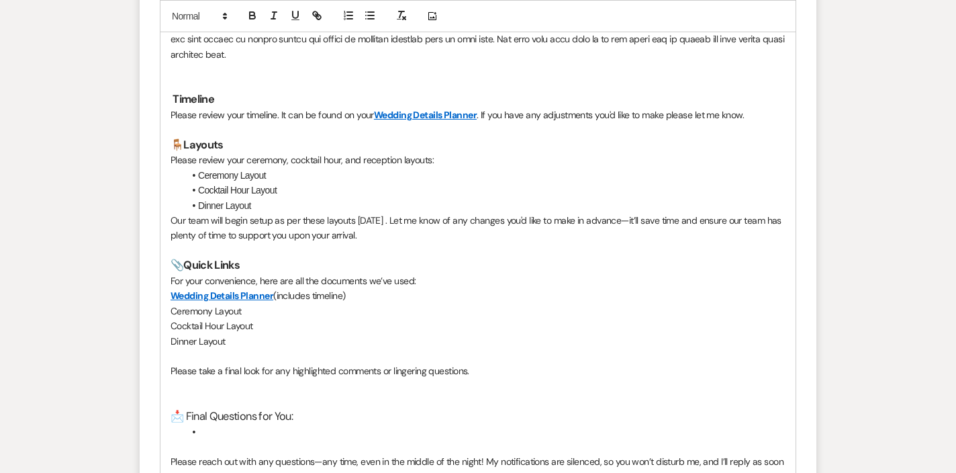
scroll to position [2050, 0]
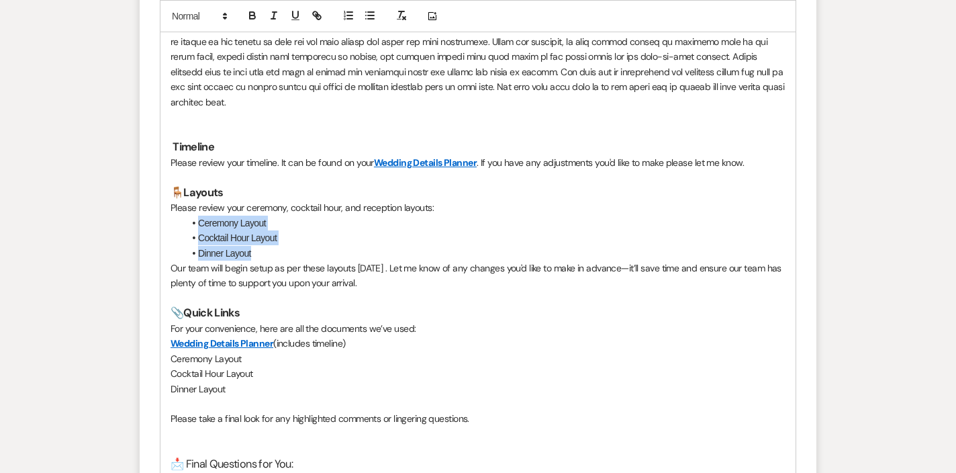
drag, startPoint x: 269, startPoint y: 171, endPoint x: 188, endPoint y: 142, distance: 85.6
click at [188, 216] on ul "Ceremony Layout Cocktail Hour Layout Dinner Layout" at bounding box center [485, 238] width 602 height 45
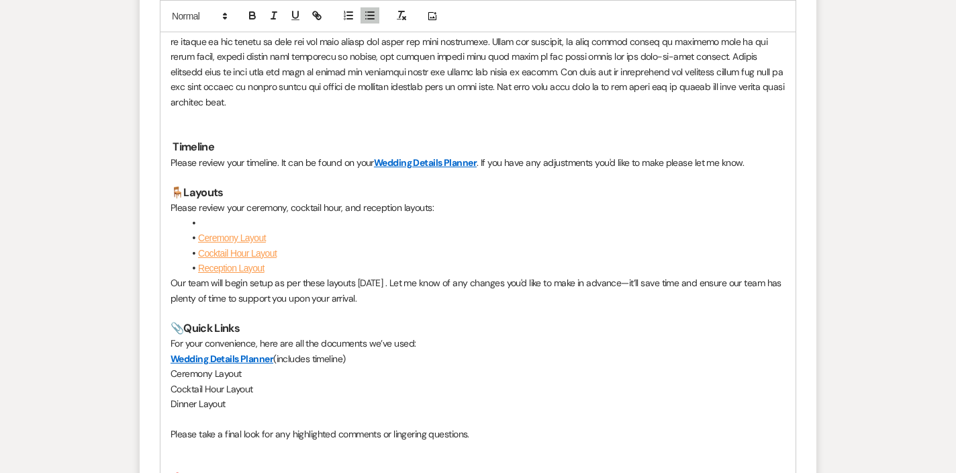
click at [220, 216] on li at bounding box center [485, 223] width 602 height 15
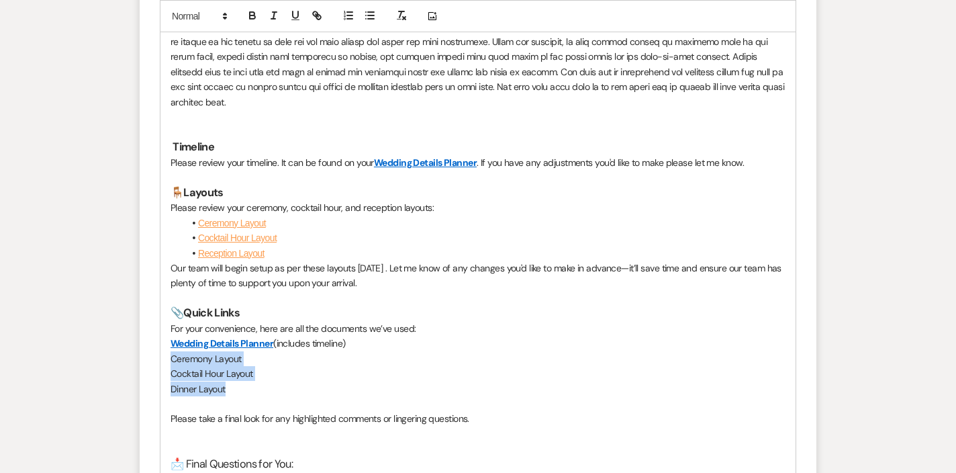
drag, startPoint x: 263, startPoint y: 305, endPoint x: 158, endPoint y: 277, distance: 109.1
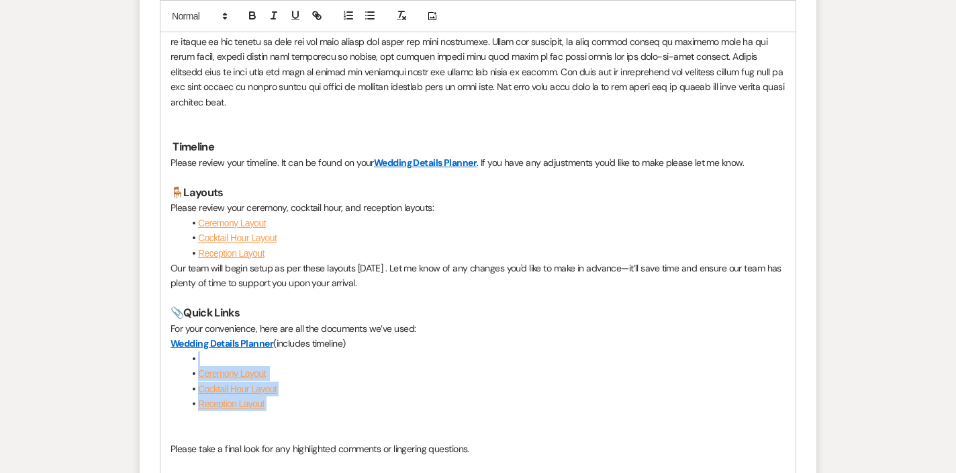
drag, startPoint x: 253, startPoint y: 321, endPoint x: 163, endPoint y: 282, distance: 98.7
click at [373, 14] on icon "button" at bounding box center [370, 15] width 12 height 12
click at [239, 351] on p at bounding box center [478, 358] width 615 height 15
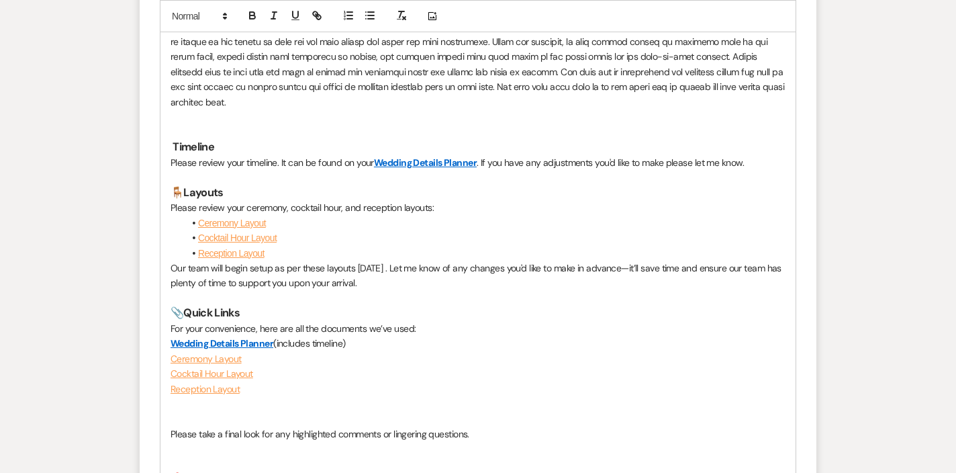
click at [288, 426] on p "Please take a final look for any highlighted comments or lingering questions." at bounding box center [478, 433] width 615 height 15
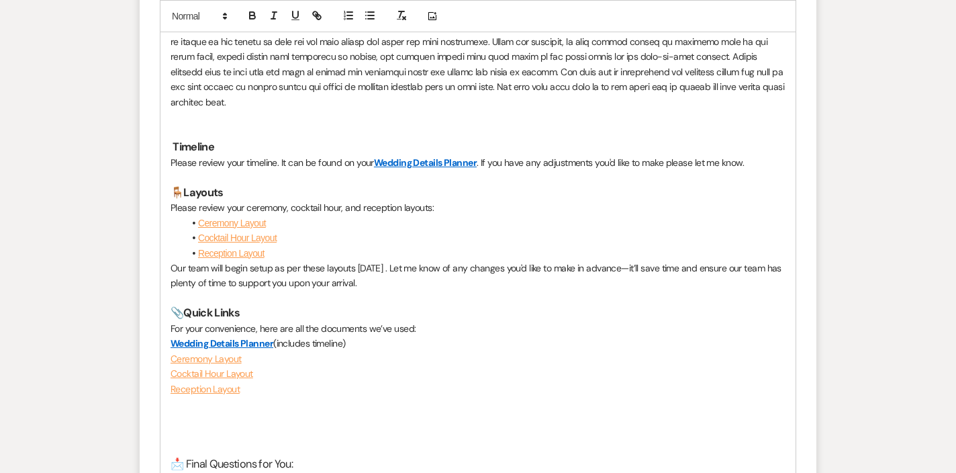
click at [484, 155] on p "Please review your timeline. It can be found on your Wedding Details Planner . …" at bounding box center [478, 162] width 615 height 15
paste div
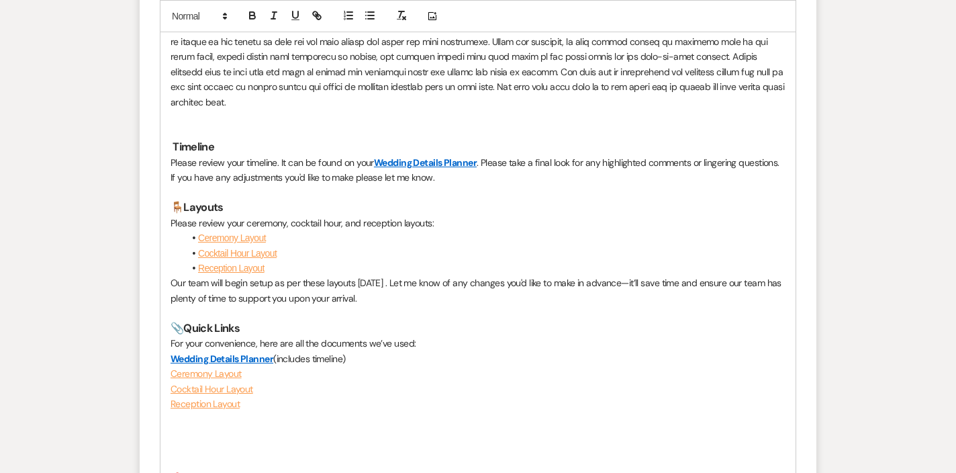
click at [332, 441] on p at bounding box center [478, 448] width 615 height 15
click at [232, 472] on li at bounding box center [485, 479] width 602 height 15
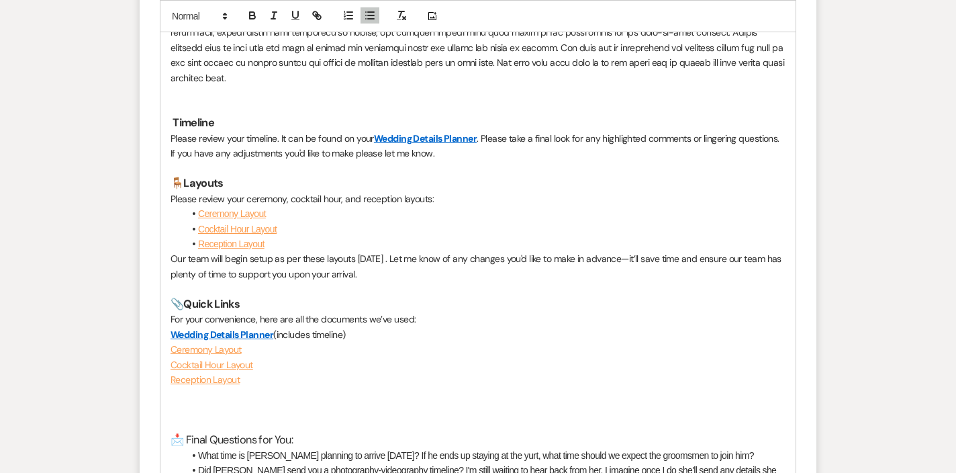
scroll to position [2091, 0]
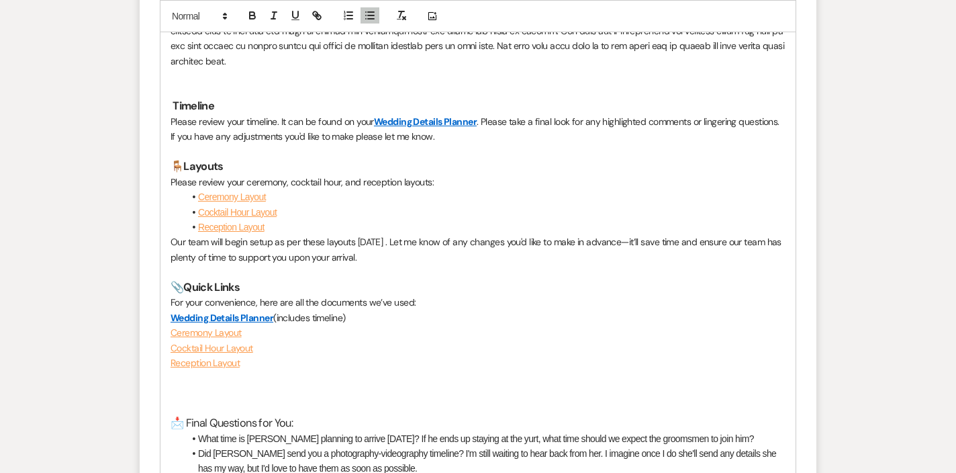
click at [399, 446] on li "Did [PERSON_NAME] send you a photography-videography timeline? I'm still waitin…" at bounding box center [485, 461] width 602 height 30
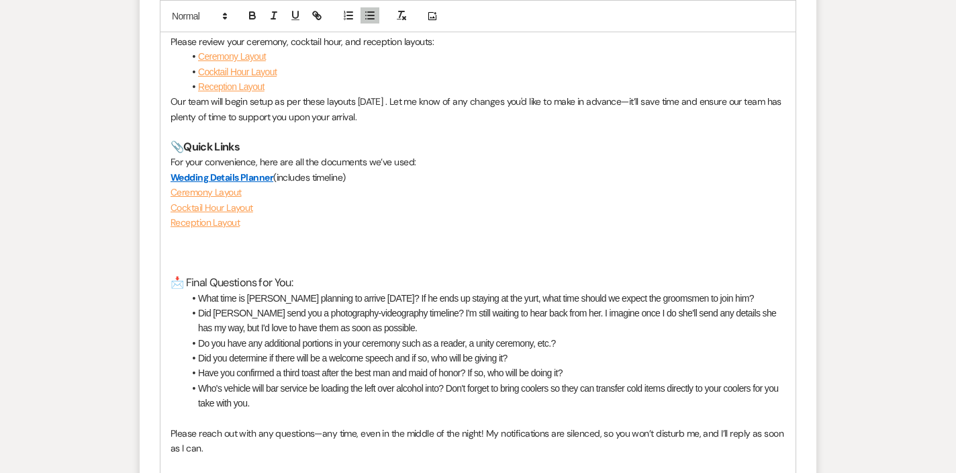
scroll to position [2235, 0]
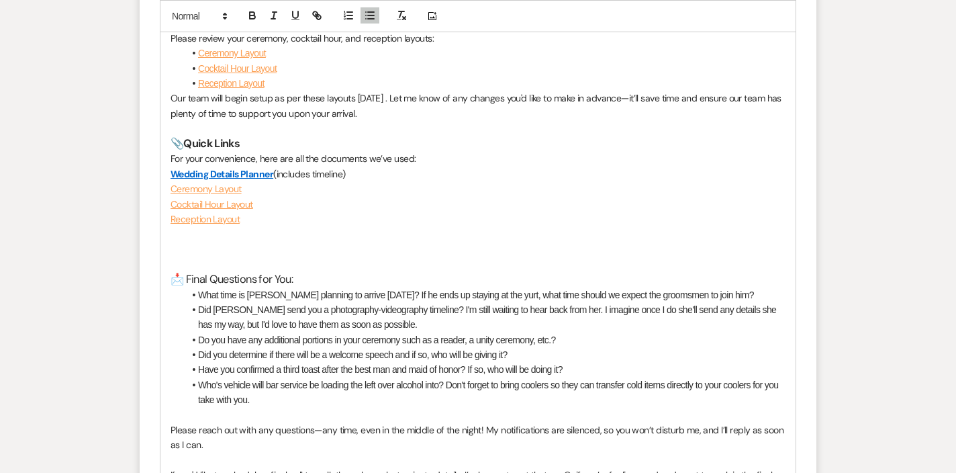
click at [201, 377] on li "Who's vehicle will bar service be loading the left over alcohol into? Don't for…" at bounding box center [485, 392] width 602 height 30
click at [210, 377] on li "Who's vehicle will bar service be loading the left over alcohol into? Don't for…" at bounding box center [485, 392] width 602 height 30
click at [218, 377] on li "Who's vehicle will bar service be loading the left over alcohol into? Don't for…" at bounding box center [485, 392] width 602 height 30
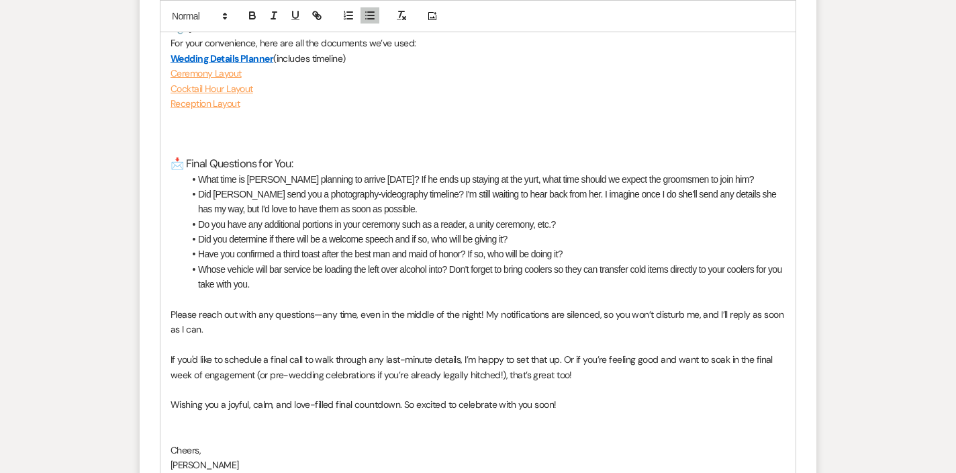
scroll to position [2364, 0]
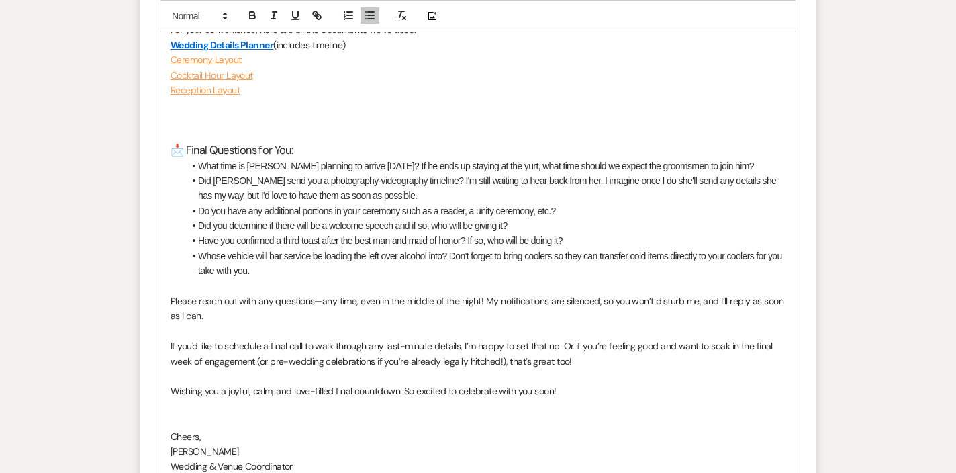
click at [541, 383] on p "Wishing you a joyful, calm, and love-filled final countdown. So excited to cele…" at bounding box center [478, 390] width 615 height 15
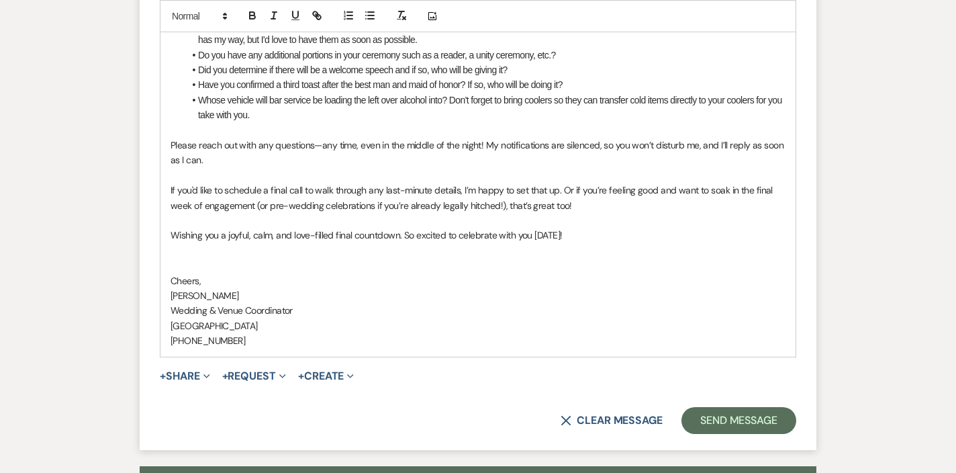
scroll to position [2559, 0]
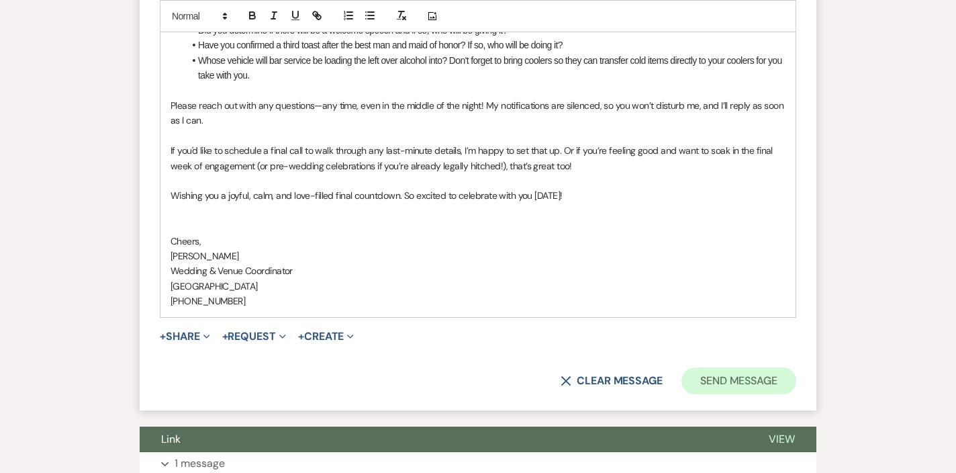
click at [683, 367] on button "Send Message" at bounding box center [739, 380] width 115 height 27
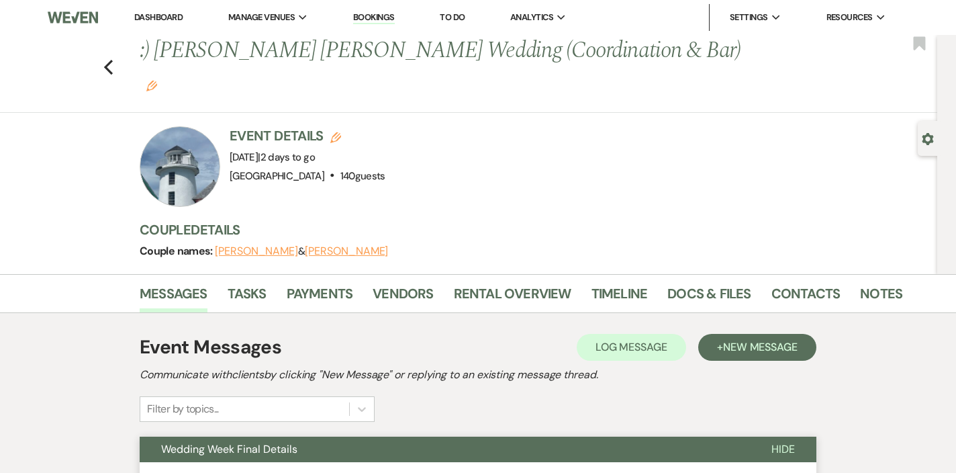
scroll to position [0, 0]
click at [177, 13] on link "Dashboard" at bounding box center [158, 16] width 48 height 11
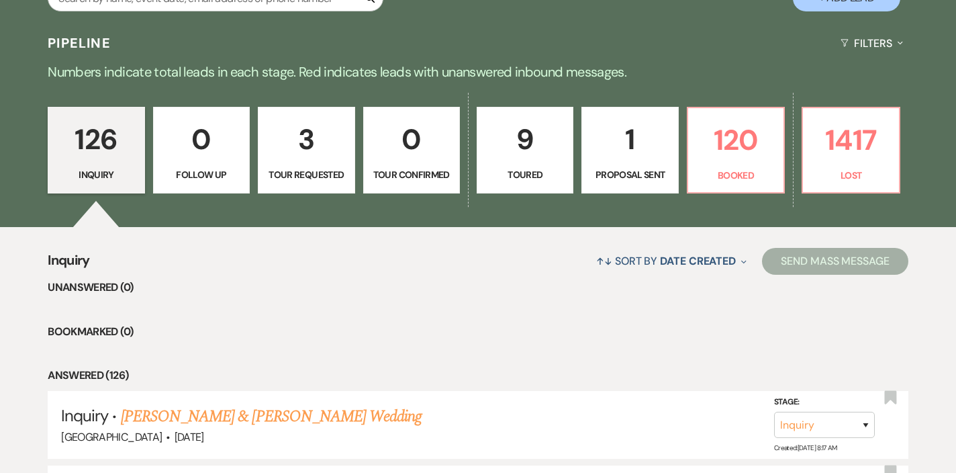
scroll to position [302, 0]
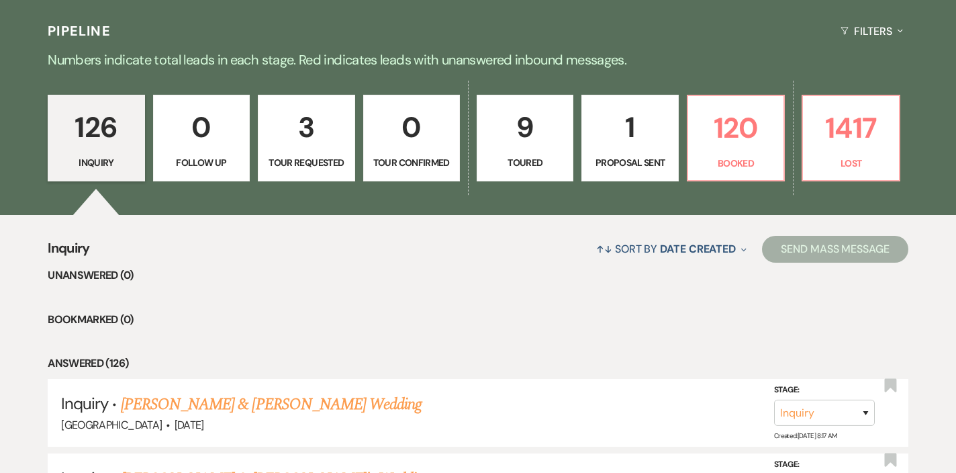
click at [737, 189] on div "126 Inquiry 0 Follow Up 3 Tour Requested 0 Tour Confirmed 9 Toured 1 Proposal S…" at bounding box center [478, 147] width 956 height 137
click at [729, 171] on link "120 Booked" at bounding box center [736, 138] width 98 height 87
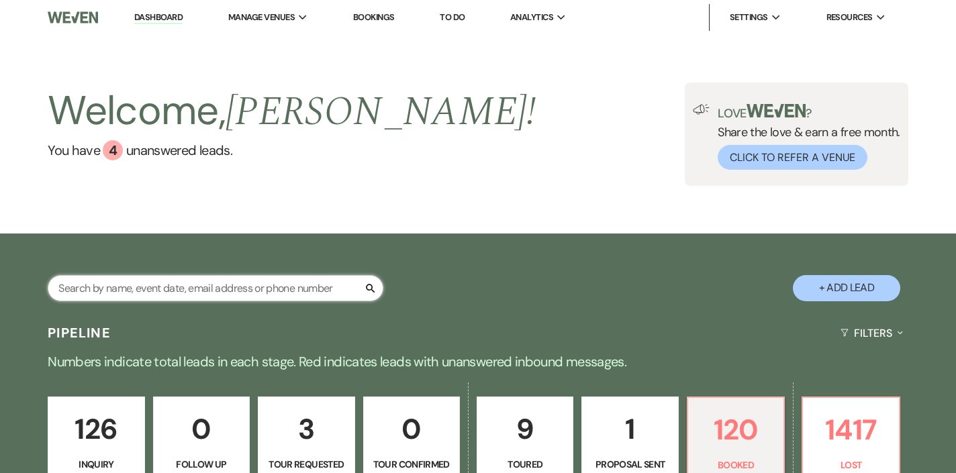
click at [304, 283] on input "text" at bounding box center [216, 288] width 336 height 26
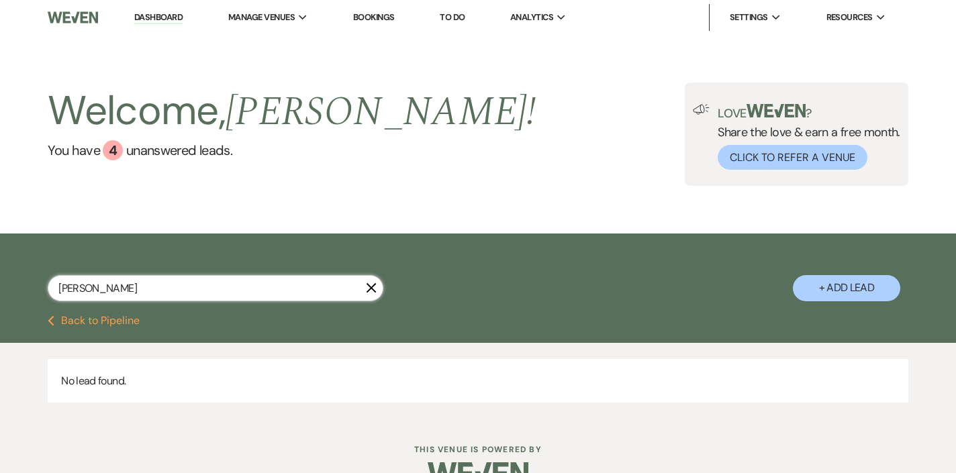
type input "kayla"
select select "8"
select select "6"
select select "8"
select select "5"
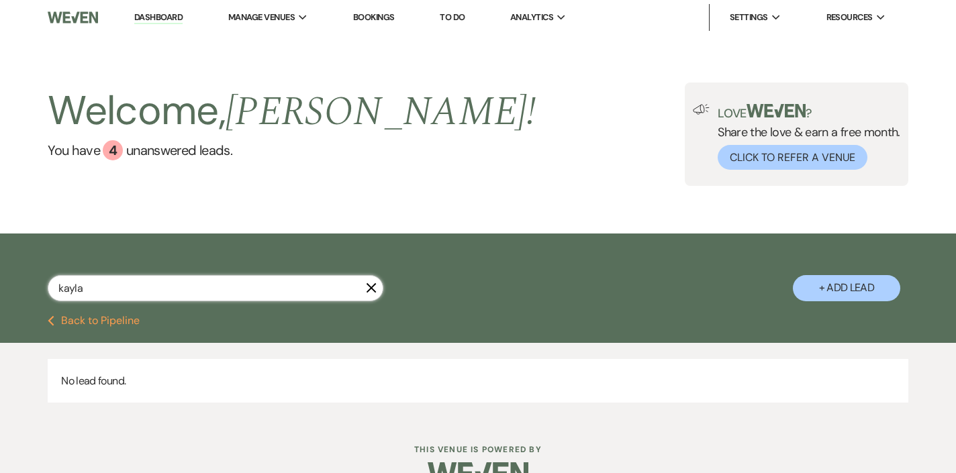
select select "8"
select select "5"
select select "8"
select select "5"
select select "8"
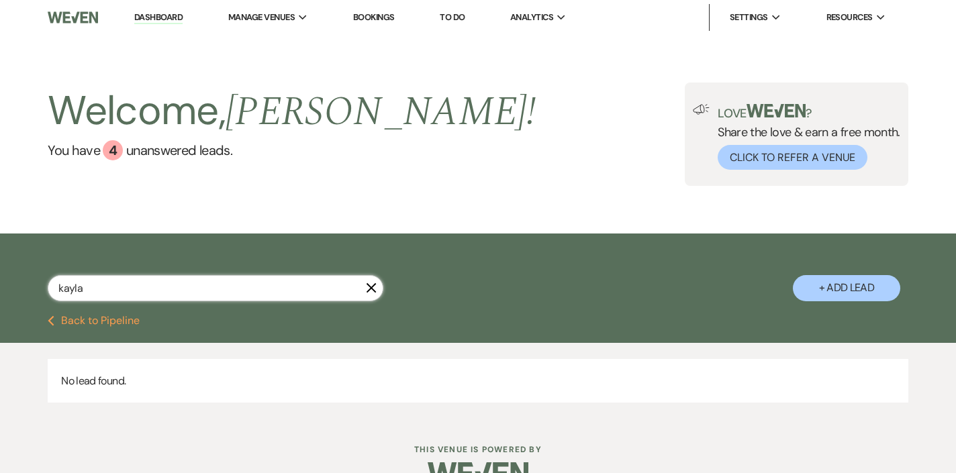
select select "5"
select select "8"
select select "5"
select select "8"
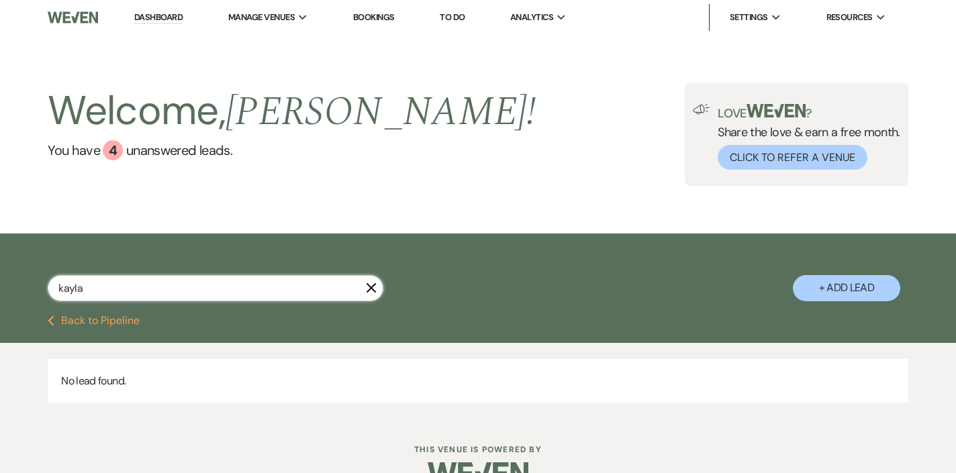
select select "8"
select select "5"
select select "8"
select select "5"
select select "8"
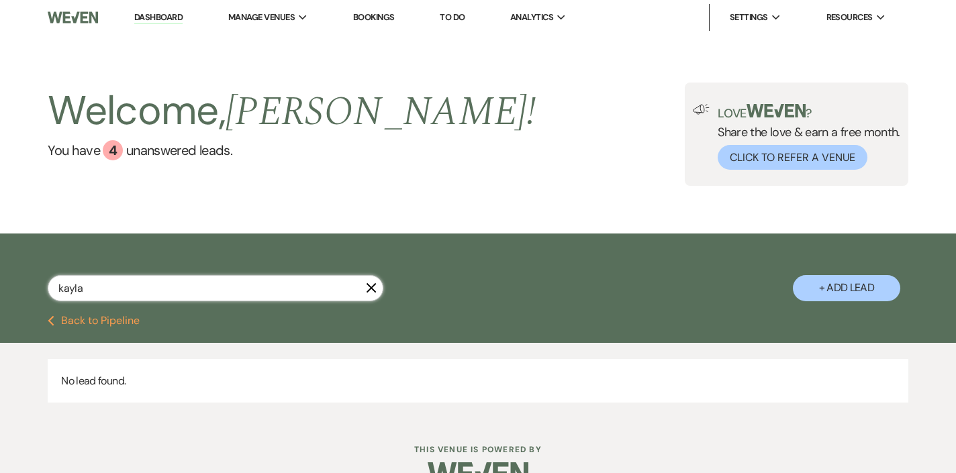
select select "5"
select select "8"
select select "5"
select select "8"
select select "5"
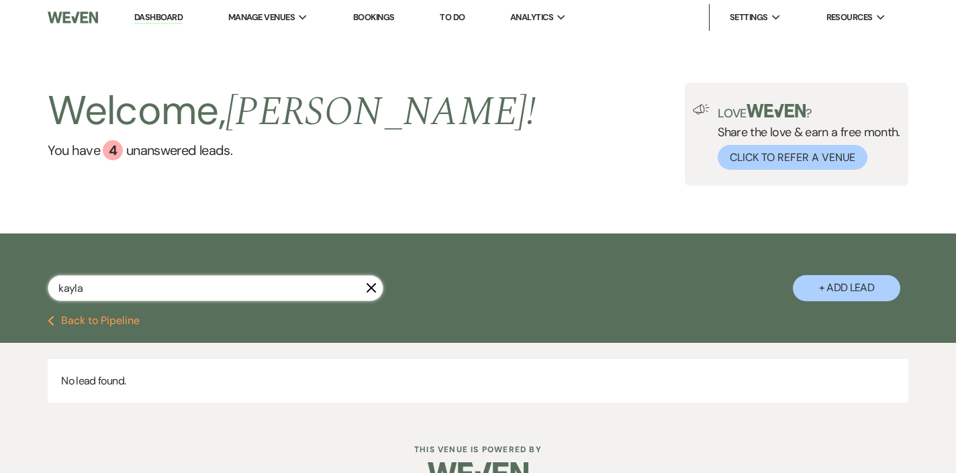
select select "8"
select select "5"
select select "8"
select select "5"
select select "8"
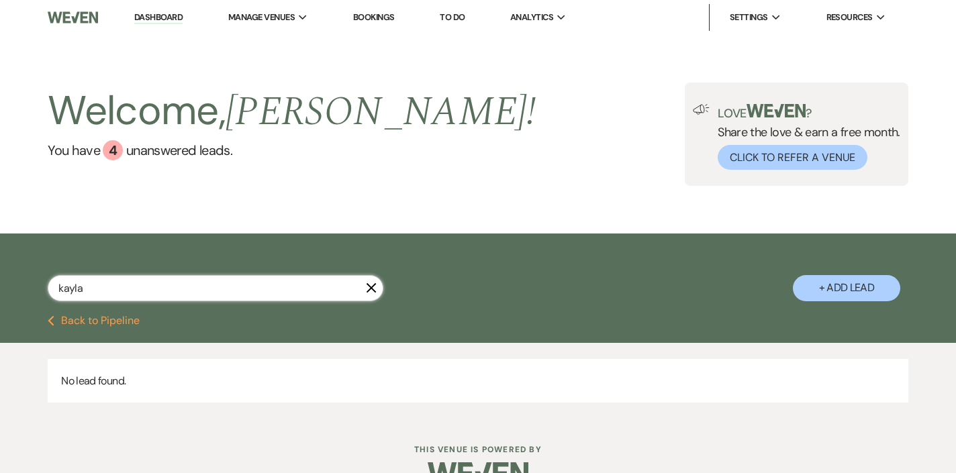
select select "6"
select select "8"
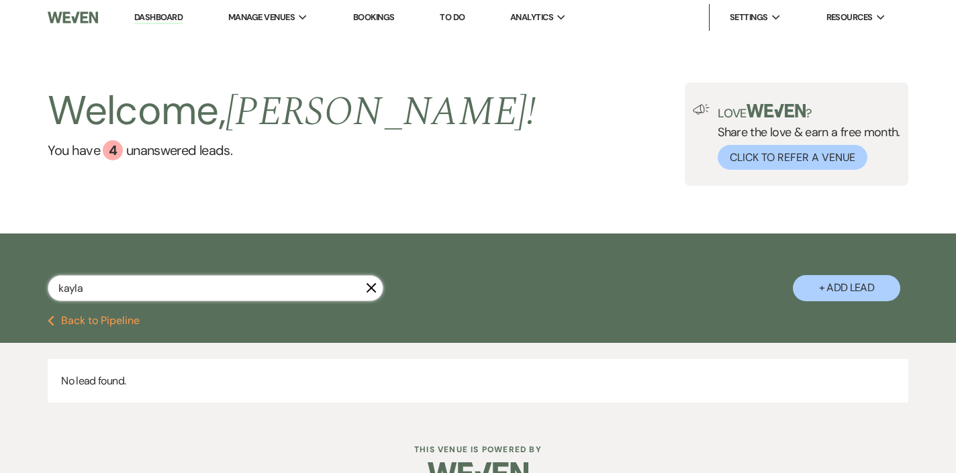
select select "8"
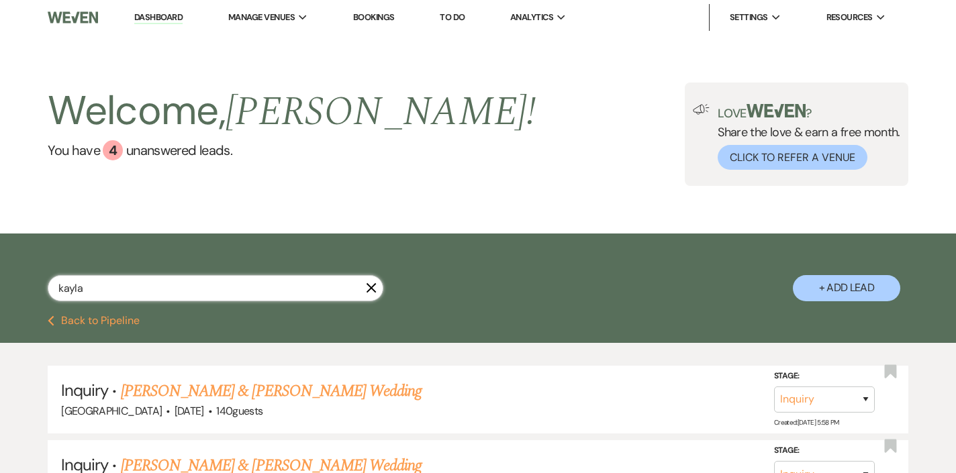
type input "Kayla"
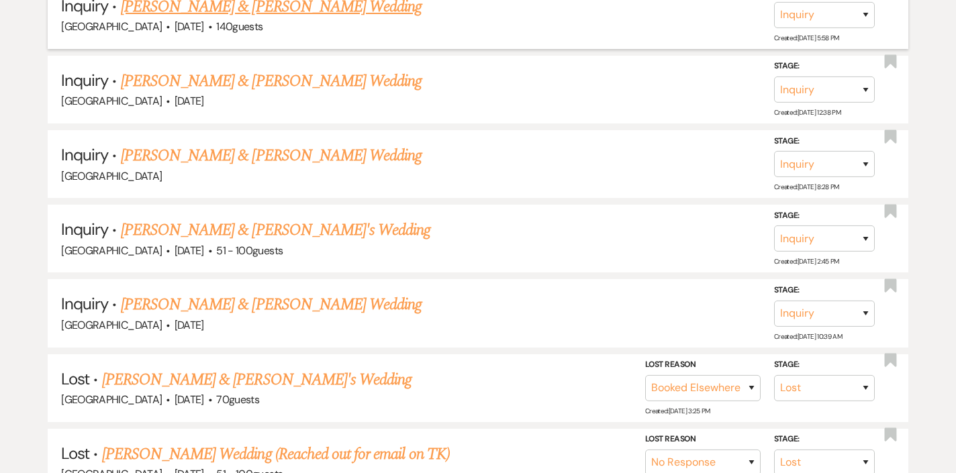
select select "8"
select select "6"
select select "8"
select select "5"
select select "8"
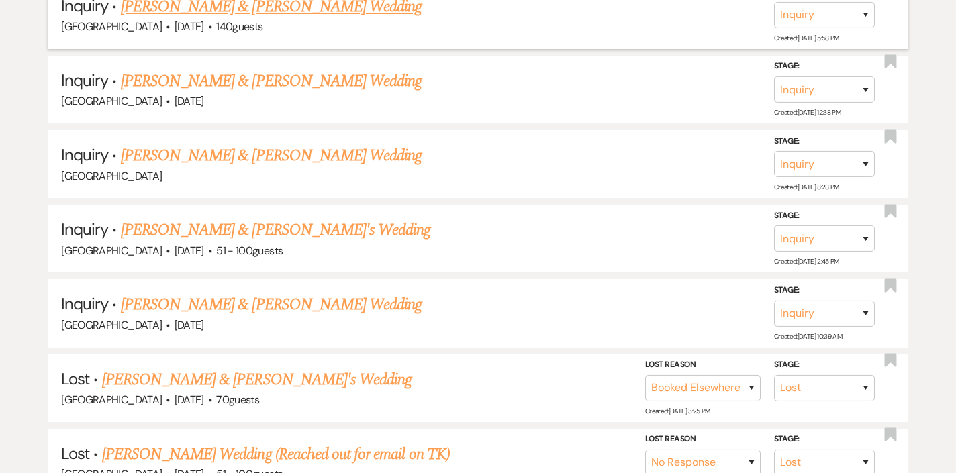
select select "5"
select select "8"
select select "5"
select select "8"
select select "5"
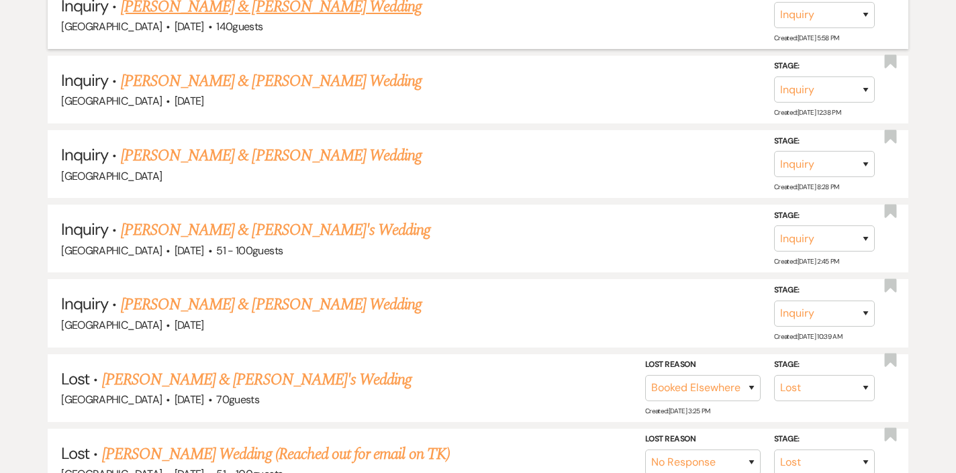
select select "8"
select select "5"
select select "8"
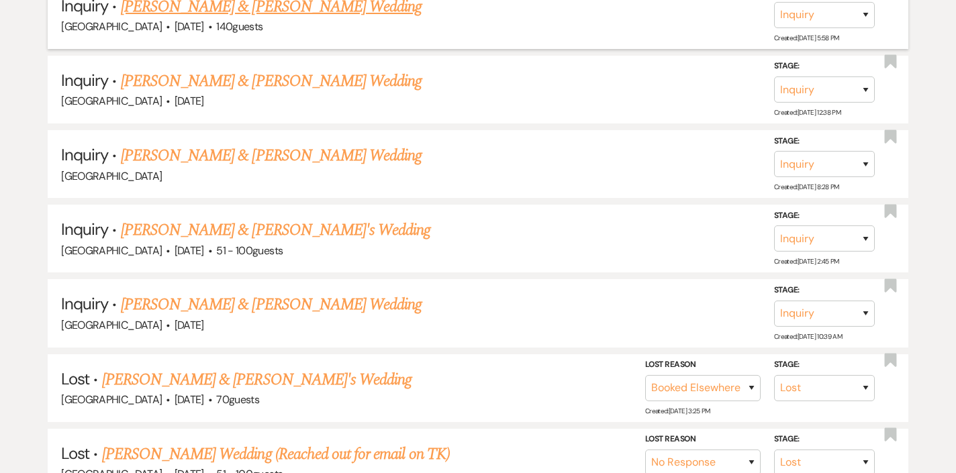
select select "5"
select select "8"
select select "5"
select select "8"
select select "5"
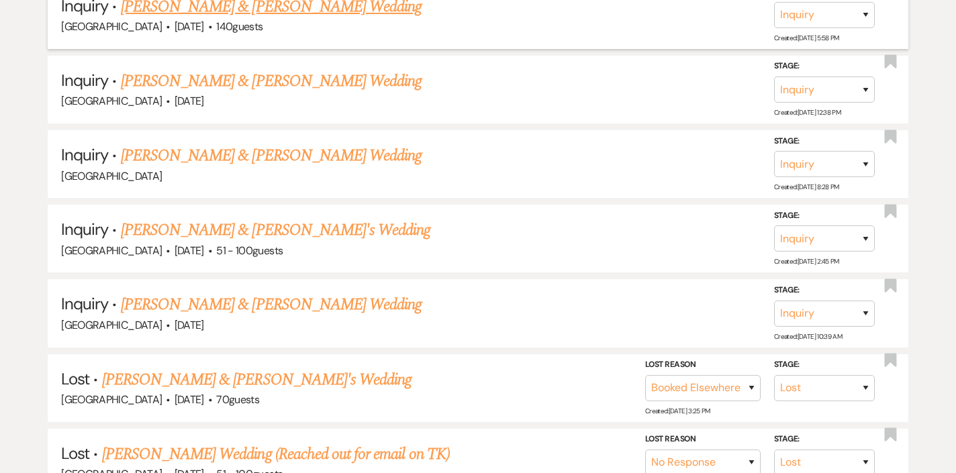
select select "8"
select select "5"
select select "8"
select select "5"
select select "8"
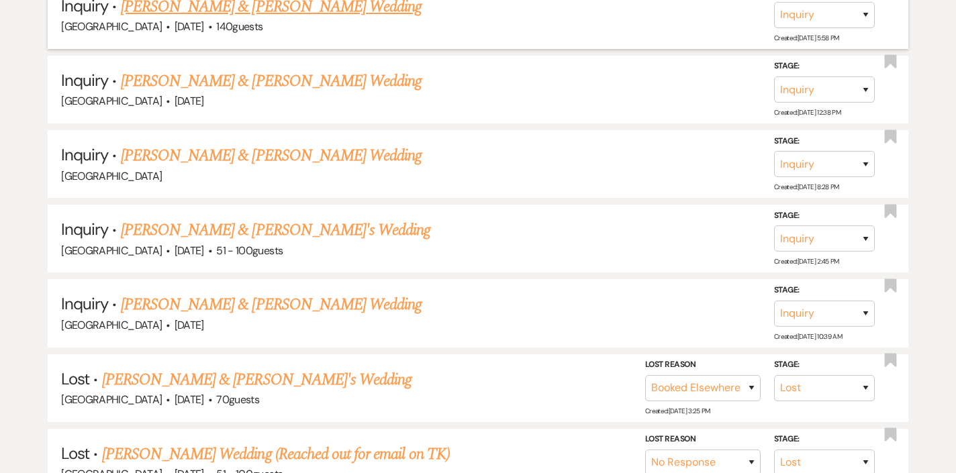
select select "5"
select select "8"
select select "5"
select select "8"
select select "6"
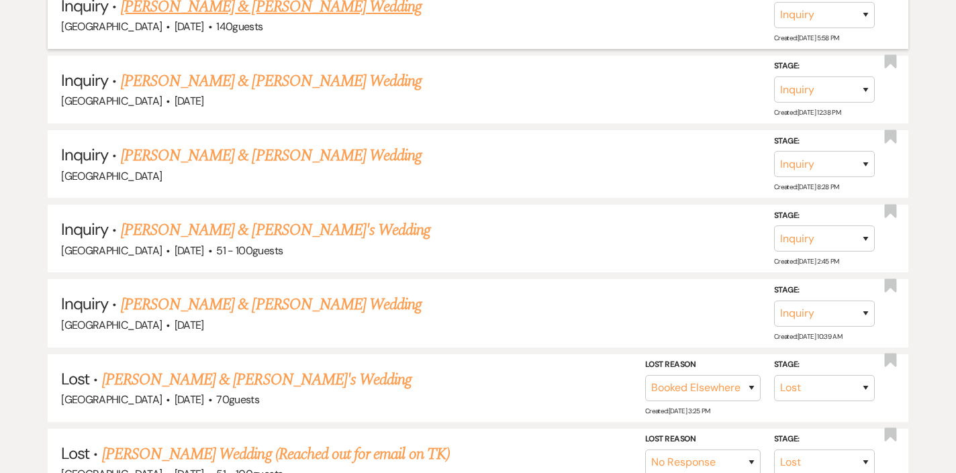
select select "8"
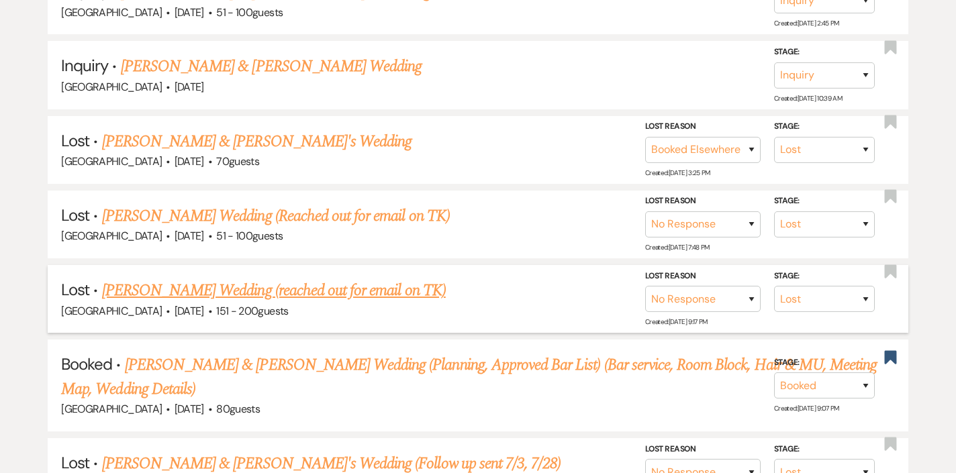
scroll to position [639, 0]
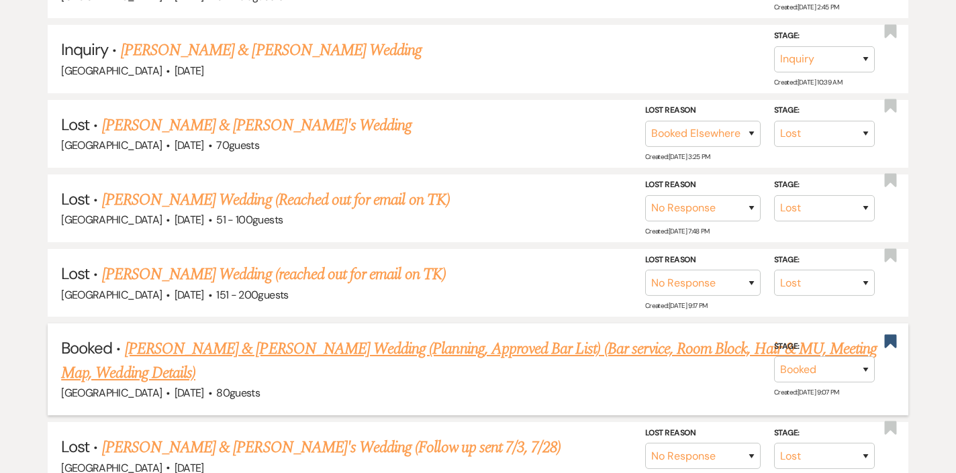
type input "Kayla"
click at [218, 347] on h5 "Booked · [PERSON_NAME] & [PERSON_NAME] Wedding (Planning, Approved Bar List) (B…" at bounding box center [478, 361] width 834 height 48
click at [213, 337] on link "[PERSON_NAME] & [PERSON_NAME] Wedding (Planning, Approved Bar List) (Bar servic…" at bounding box center [469, 361] width 816 height 48
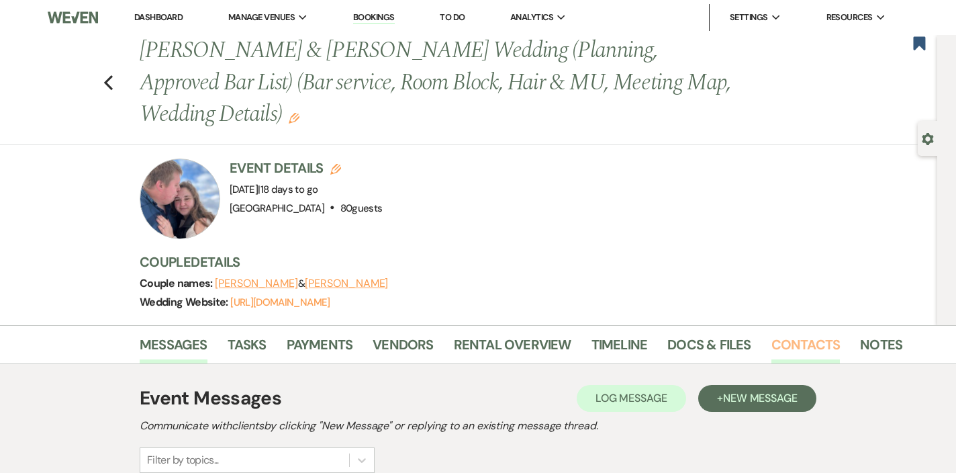
click at [798, 339] on link "Contacts" at bounding box center [806, 349] width 69 height 30
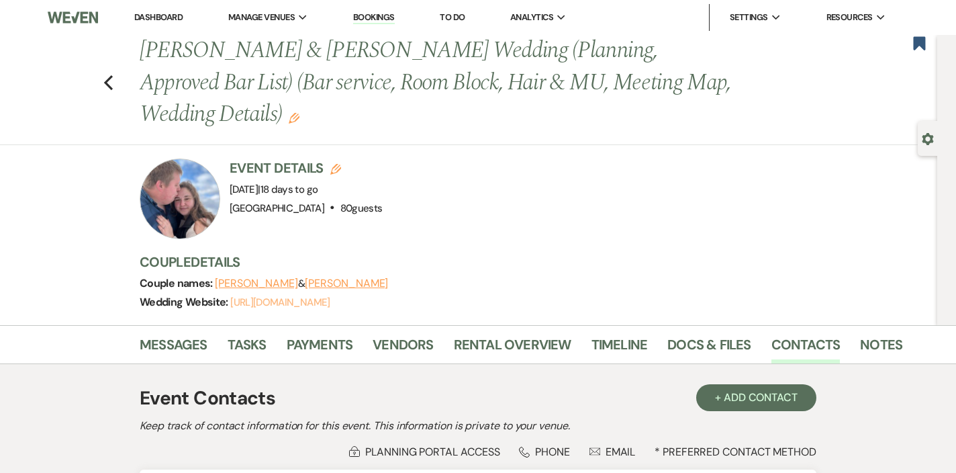
click at [330, 298] on link "[URL][DOMAIN_NAME]" at bounding box center [279, 301] width 99 height 13
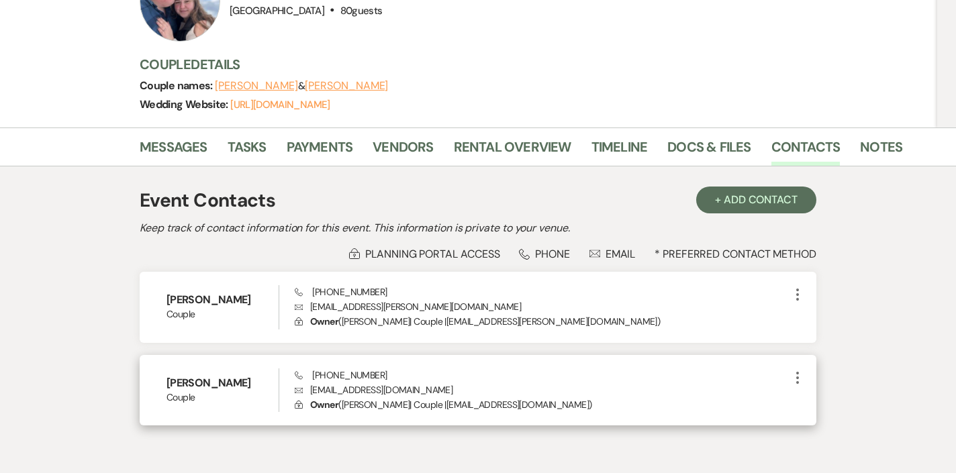
scroll to position [225, 0]
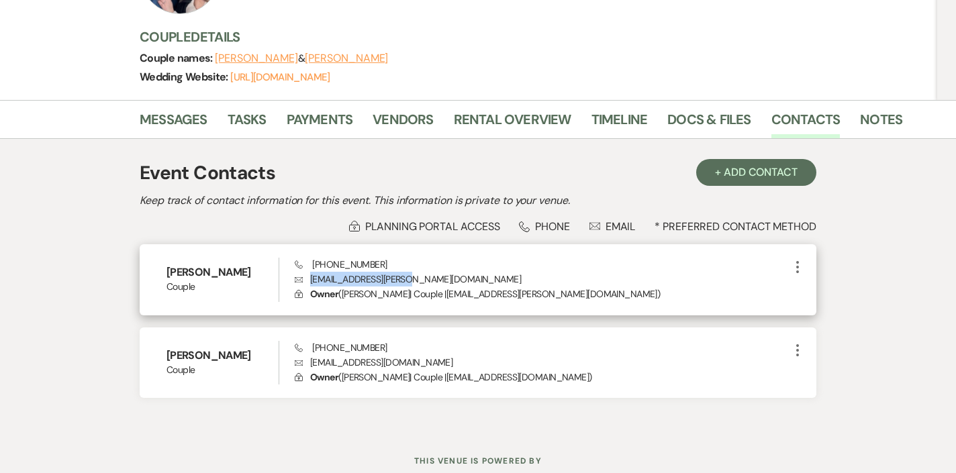
drag, startPoint x: 411, startPoint y: 281, endPoint x: 304, endPoint y: 280, distance: 106.8
click at [304, 280] on p "Envelope [EMAIL_ADDRESS][PERSON_NAME][DOMAIN_NAME]" at bounding box center [542, 279] width 495 height 15
copy p "[EMAIL_ADDRESS][PERSON_NAME][DOMAIN_NAME]"
click at [423, 276] on p "Envelope [EMAIL_ADDRESS][PERSON_NAME][DOMAIN_NAME]" at bounding box center [542, 279] width 495 height 15
drag, startPoint x: 422, startPoint y: 273, endPoint x: 308, endPoint y: 263, distance: 114.6
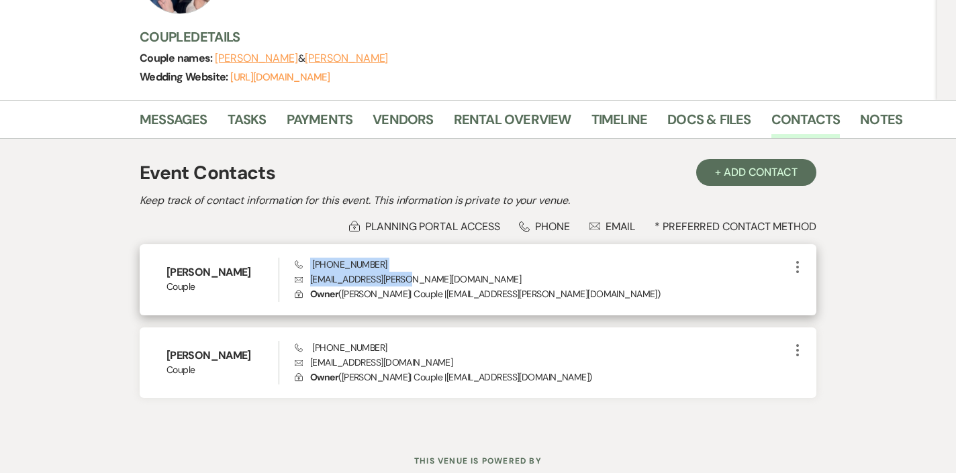
click at [308, 263] on div "Phone [PHONE_NUMBER] Envelope [EMAIL_ADDRESS][PERSON_NAME][DOMAIN_NAME] Lock Ow…" at bounding box center [542, 280] width 495 height 44
copy div "[PHONE_NUMBER] Envelope [EMAIL_ADDRESS][PERSON_NAME][DOMAIN_NAME]"
